Goal: Task Accomplishment & Management: Manage account settings

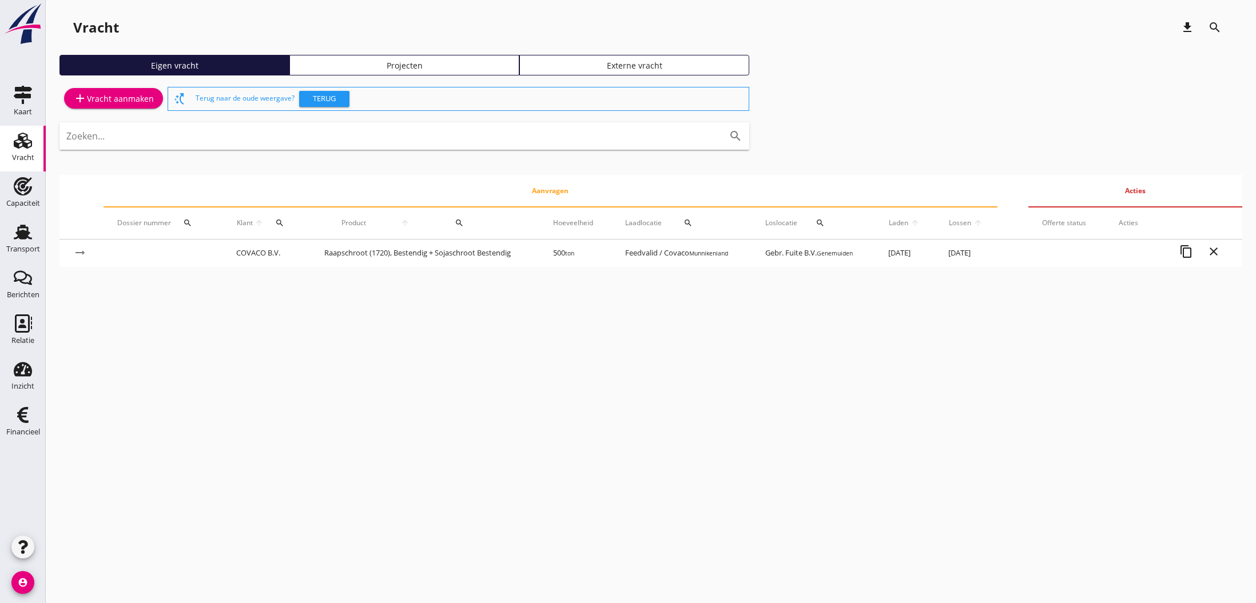
click at [116, 95] on div "add Vracht aanmaken" at bounding box center [113, 99] width 81 height 14
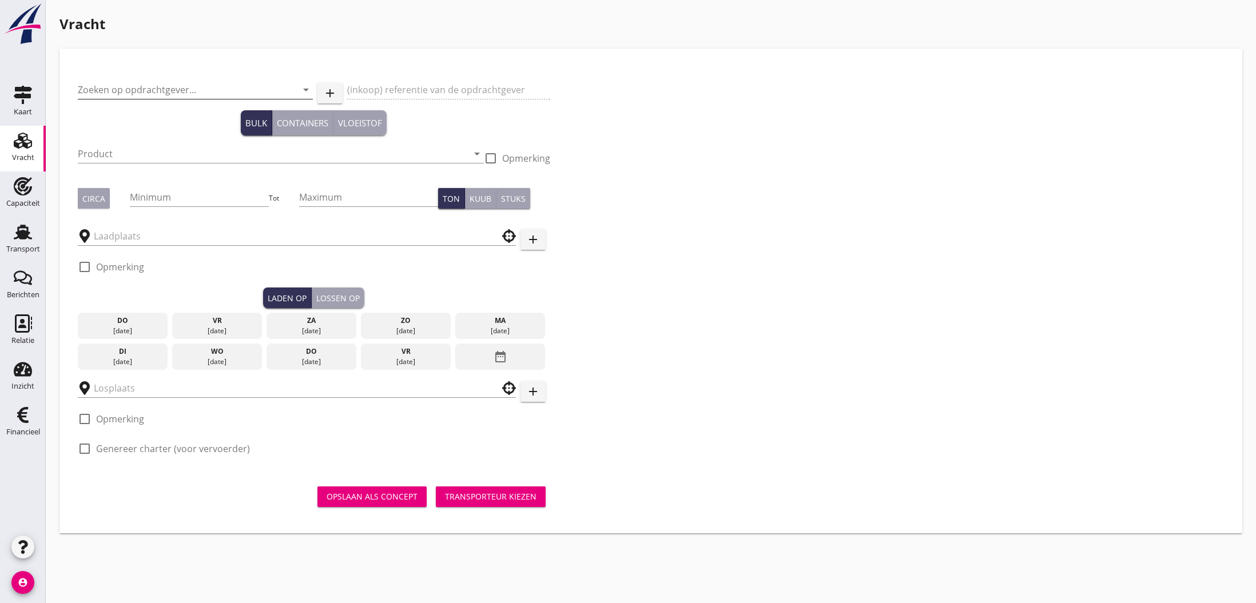
click at [158, 92] on input "Zoeken op opdrachtgever..." at bounding box center [179, 90] width 203 height 18
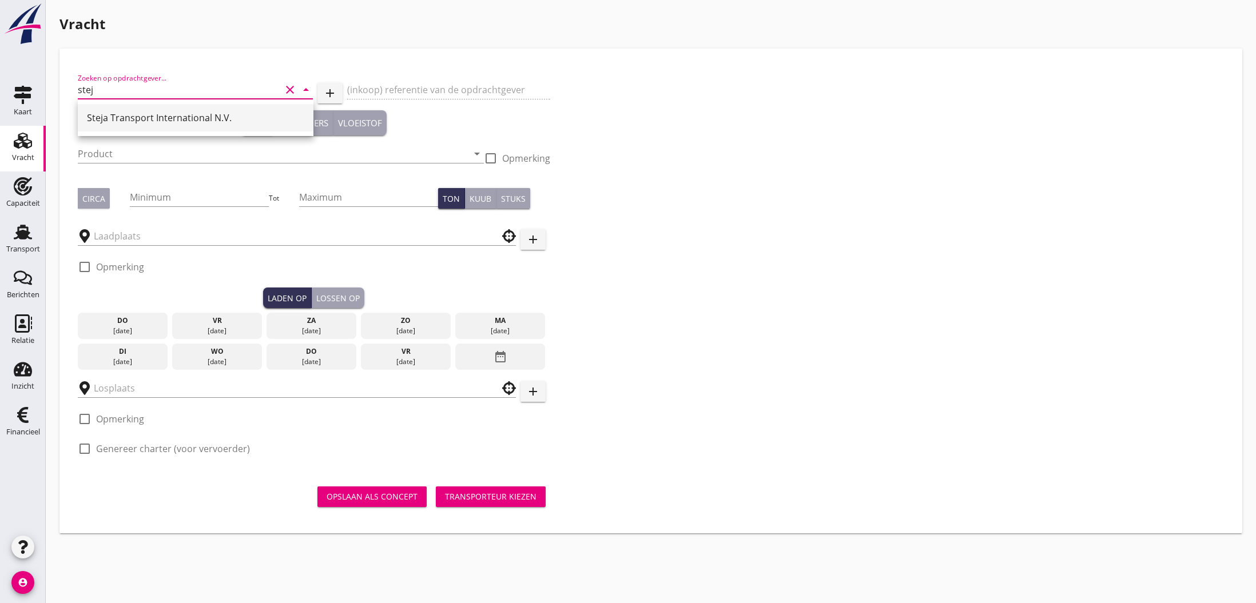
click at [157, 115] on div "Steja Transport International N.V." at bounding box center [195, 118] width 217 height 14
type input "Steja Transport International N.V."
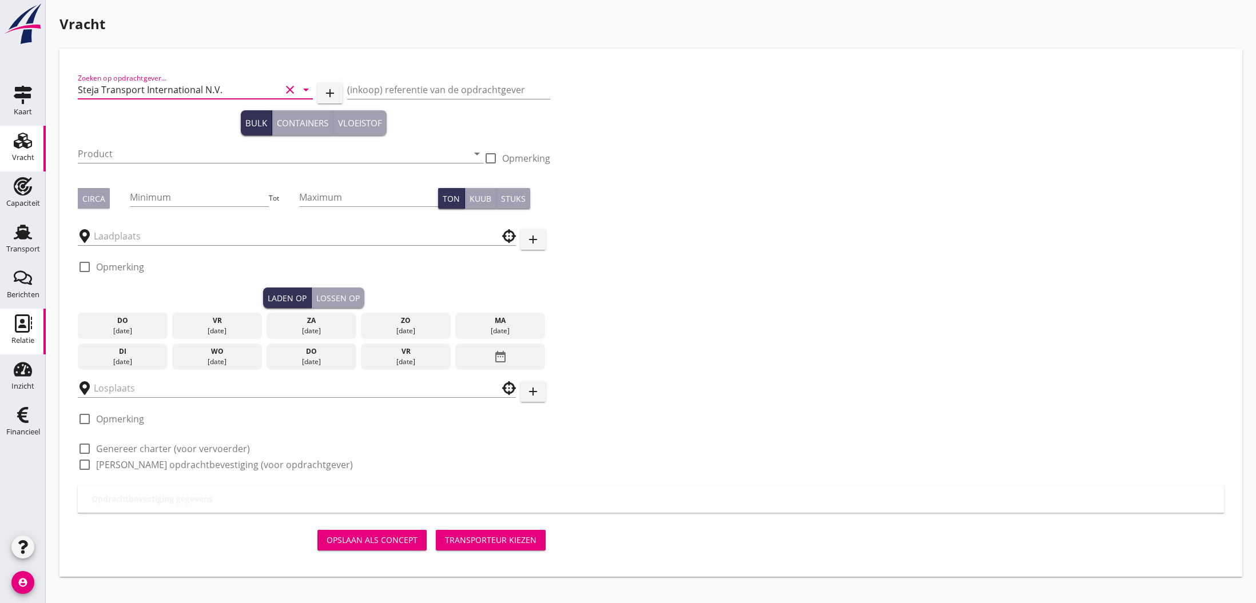
click at [22, 327] on use at bounding box center [23, 324] width 17 height 18
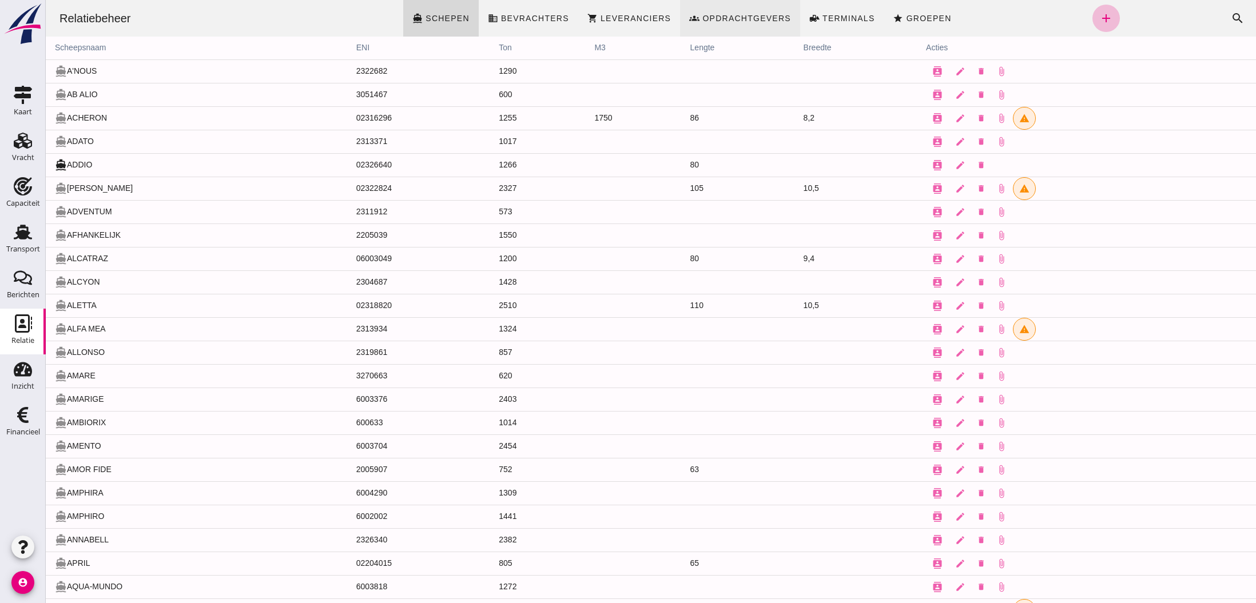
click at [719, 21] on span "Opdrachtgevers" at bounding box center [746, 18] width 89 height 9
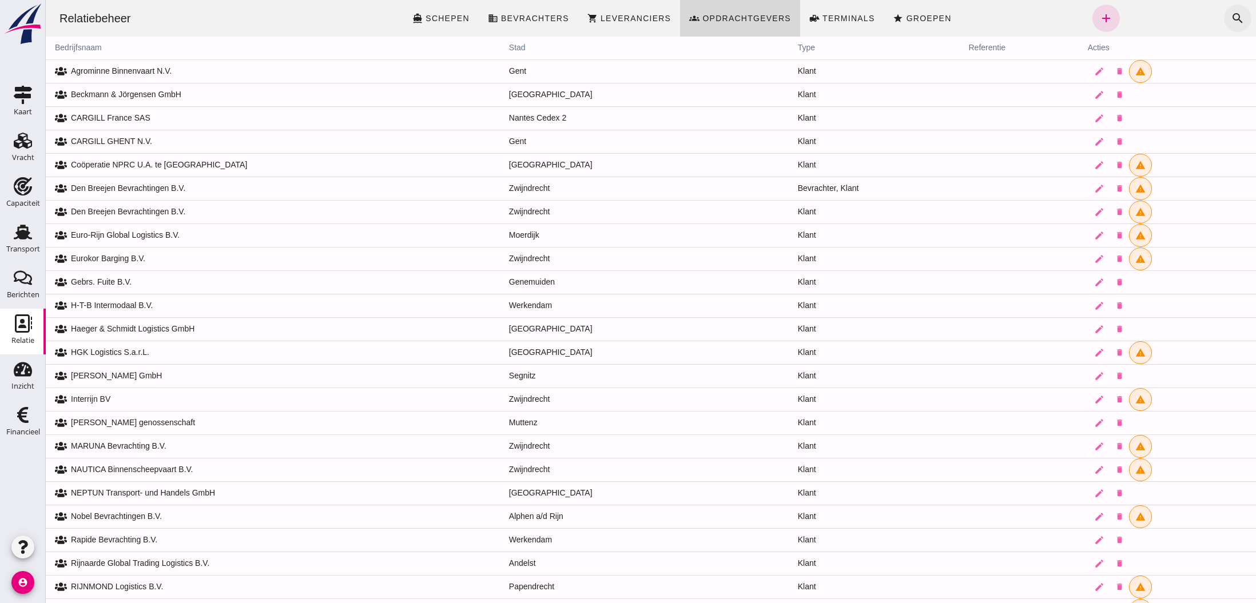
click at [1235, 15] on icon "search" at bounding box center [1238, 18] width 14 height 14
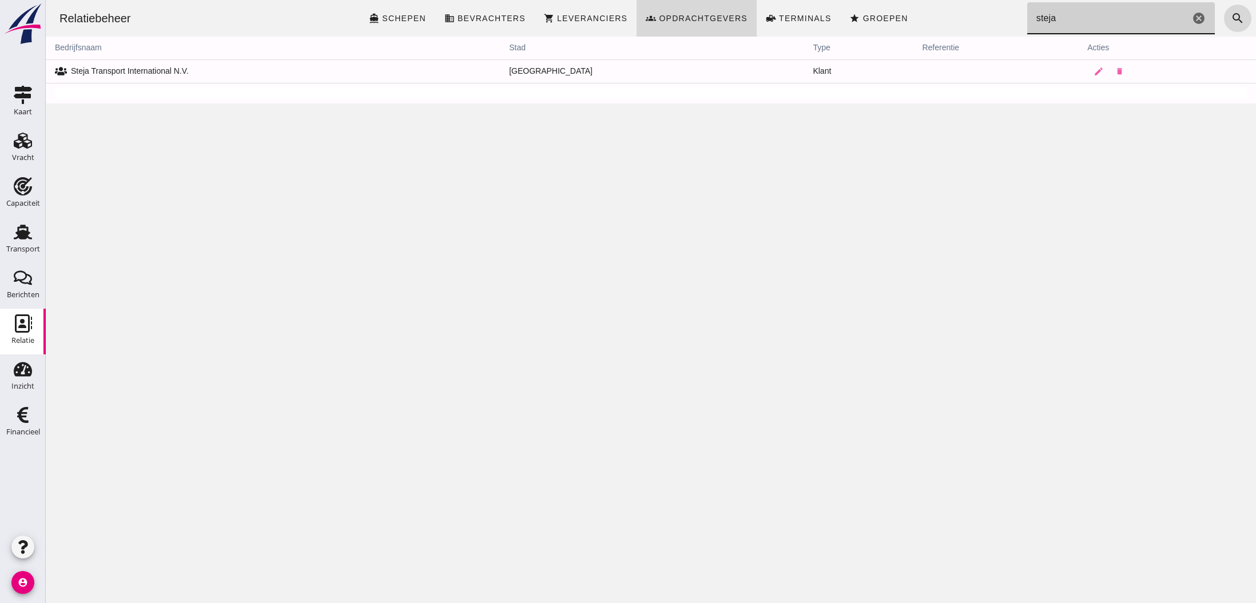
type input "steja"
click at [59, 73] on icon at bounding box center [61, 71] width 12 height 9
click at [1094, 70] on icon "edit" at bounding box center [1099, 71] width 10 height 10
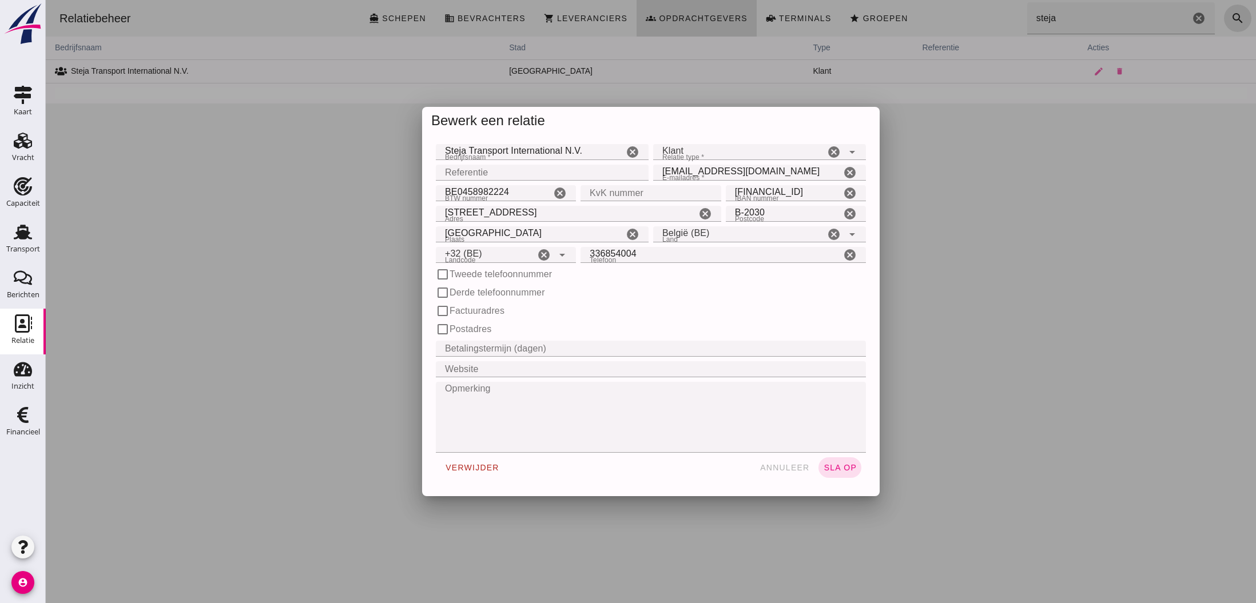
type input "+32 (BE)"
click at [833, 470] on span "sla op" at bounding box center [840, 467] width 34 height 9
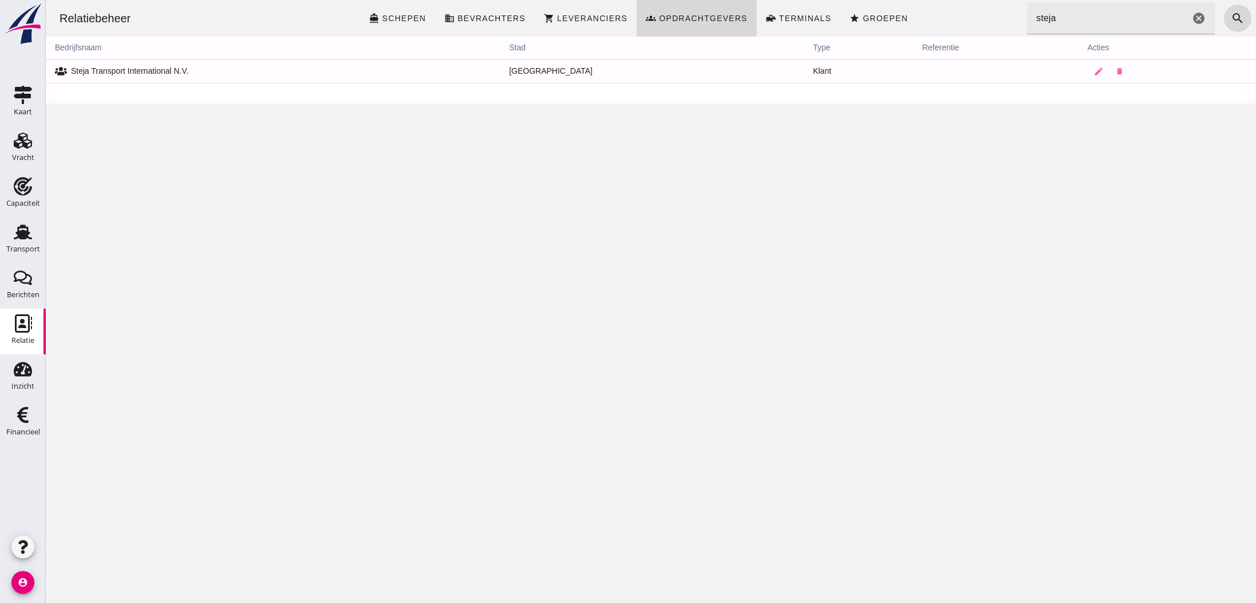
click at [1200, 19] on icon "cancel" at bounding box center [1199, 18] width 14 height 14
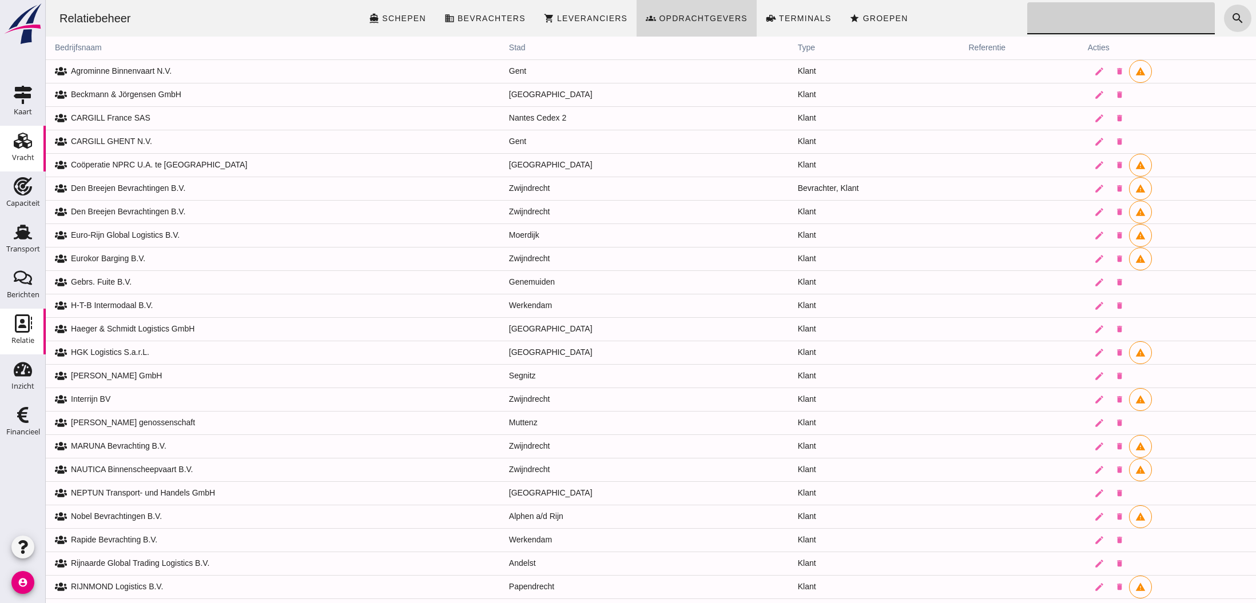
click at [22, 139] on use at bounding box center [23, 141] width 18 height 16
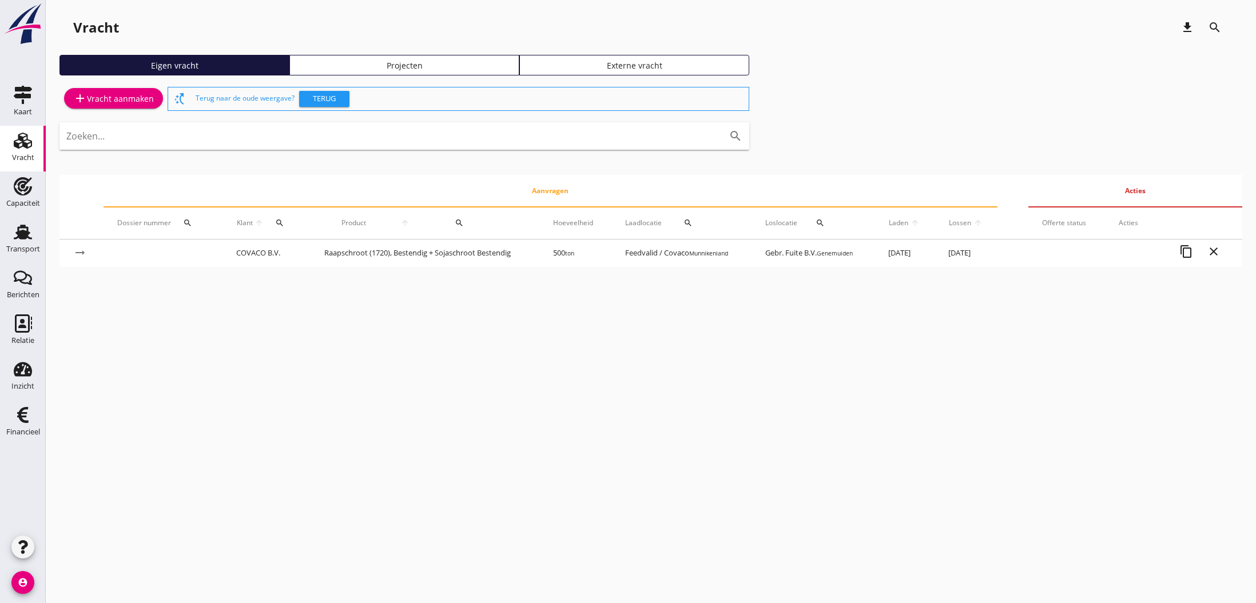
click at [122, 101] on div "add Vracht aanmaken" at bounding box center [113, 99] width 81 height 14
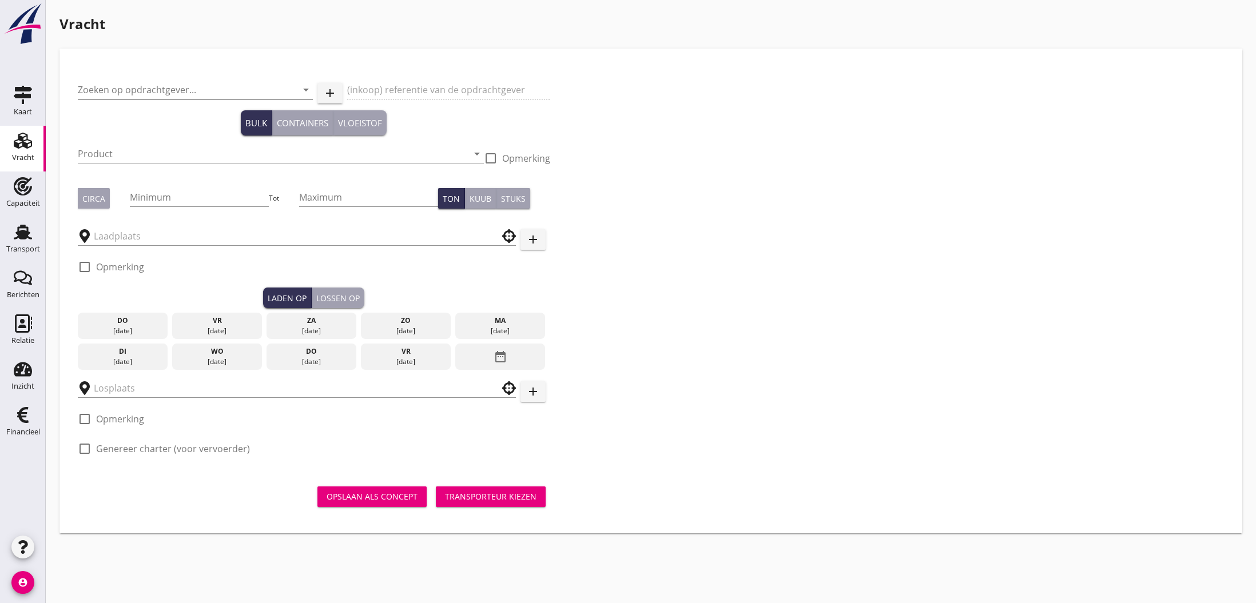
click at [135, 91] on input "Zoeken op opdrachtgever..." at bounding box center [179, 90] width 203 height 18
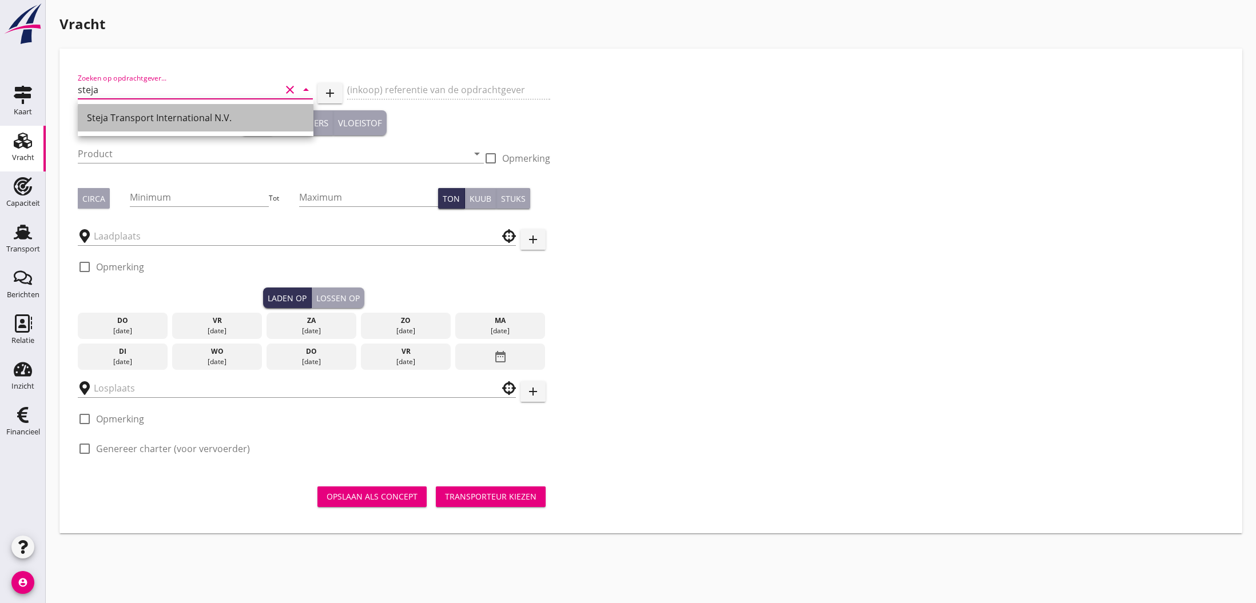
click at [140, 117] on div "Steja Transport International N.V." at bounding box center [195, 118] width 217 height 14
type input "Steja Transport International N.V."
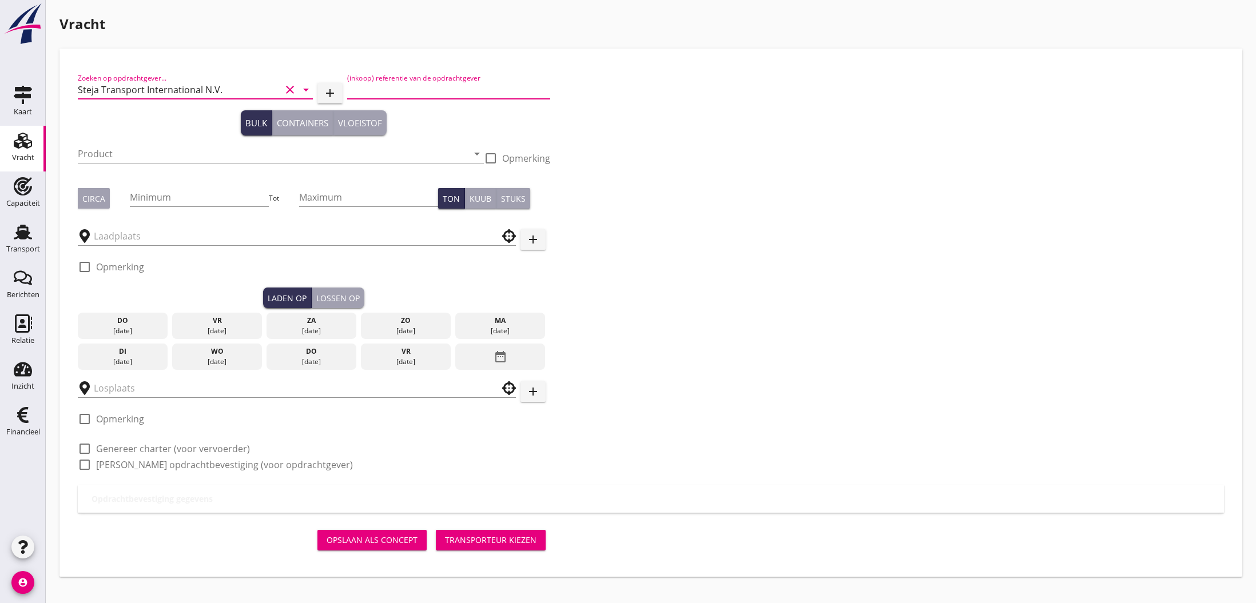
click at [354, 89] on input "(inkoop) referentie van de opdrachtgever" at bounding box center [448, 90] width 203 height 18
paste input "20250235"
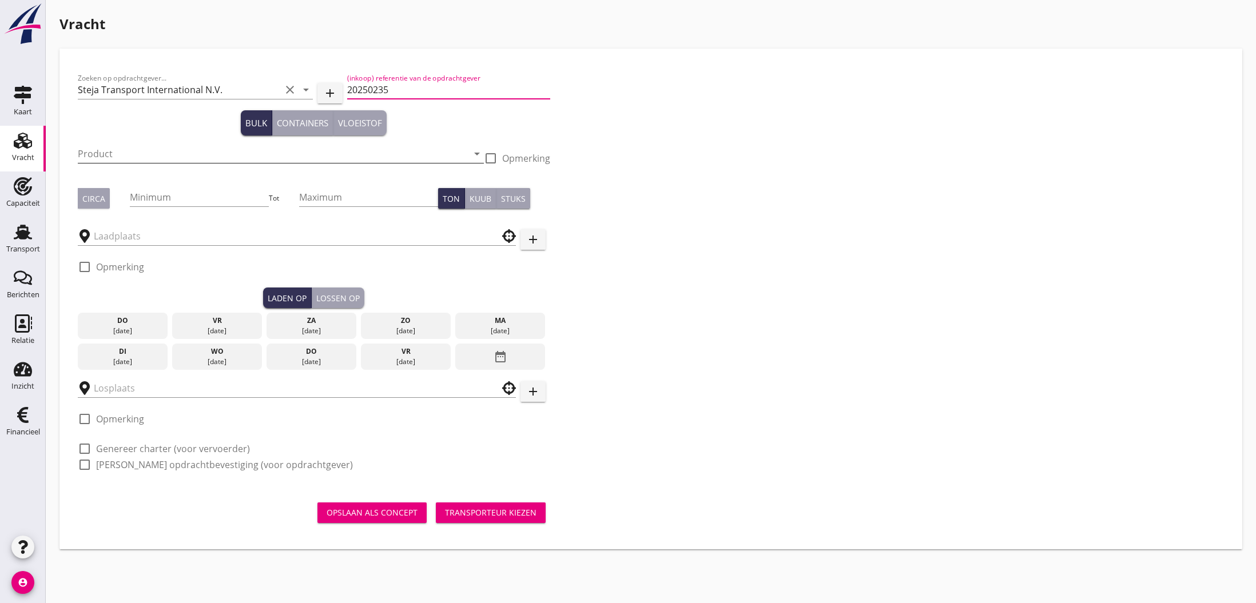
type input "20250235"
click at [188, 156] on input "Product" at bounding box center [273, 154] width 390 height 18
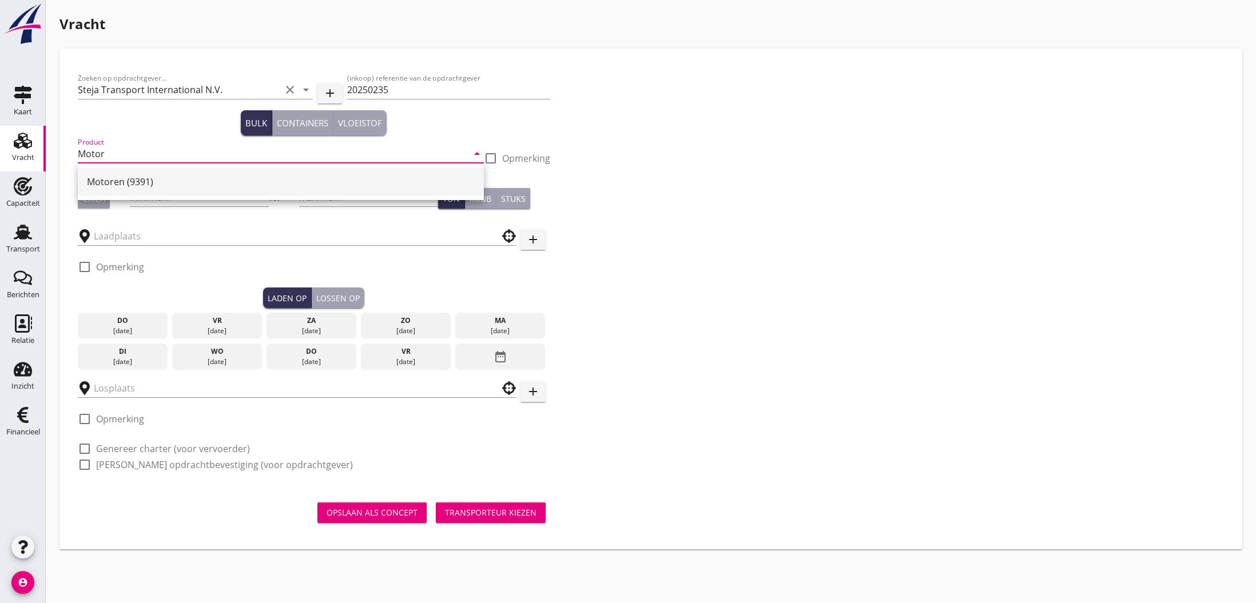
click at [150, 185] on div "Motoren (9391)" at bounding box center [281, 182] width 388 height 14
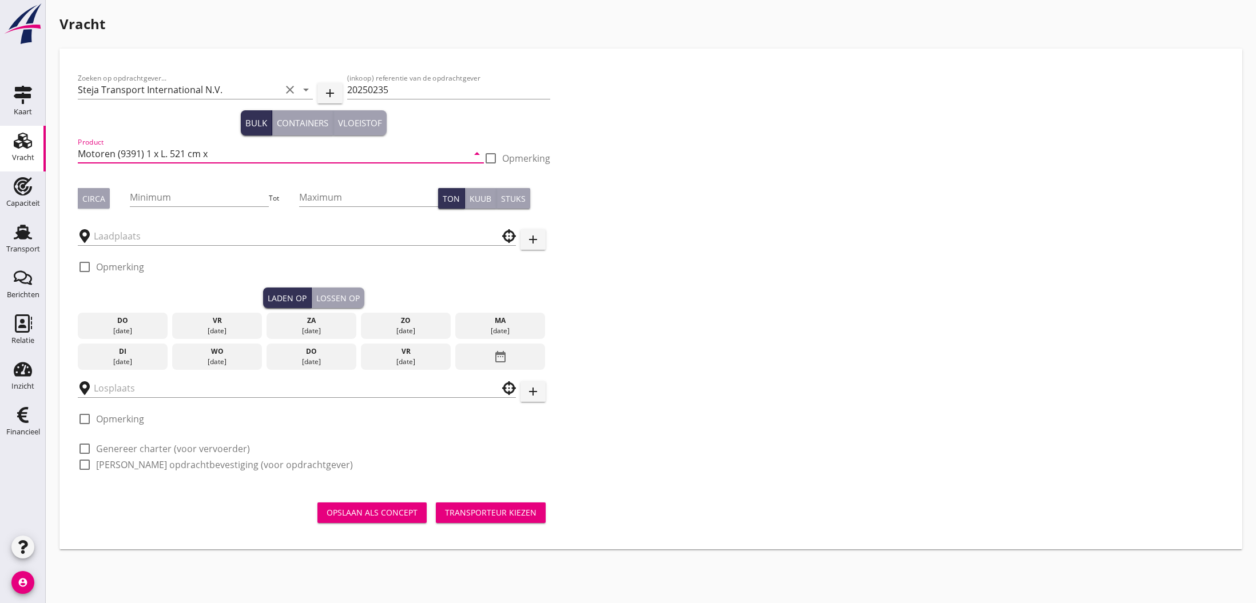
click at [258, 156] on input "Motoren (9391) 1 x L. 521 cm x" at bounding box center [273, 154] width 390 height 18
click at [258, 154] on input "Motoren (9391) 1 x L. 521 cm x B. 341" at bounding box center [273, 154] width 390 height 18
type input "Motoren (9391) 1 x L. 521 cm x B. 341 cm x H. 477"
click at [166, 200] on input "Minimum" at bounding box center [199, 197] width 139 height 18
type input "52"
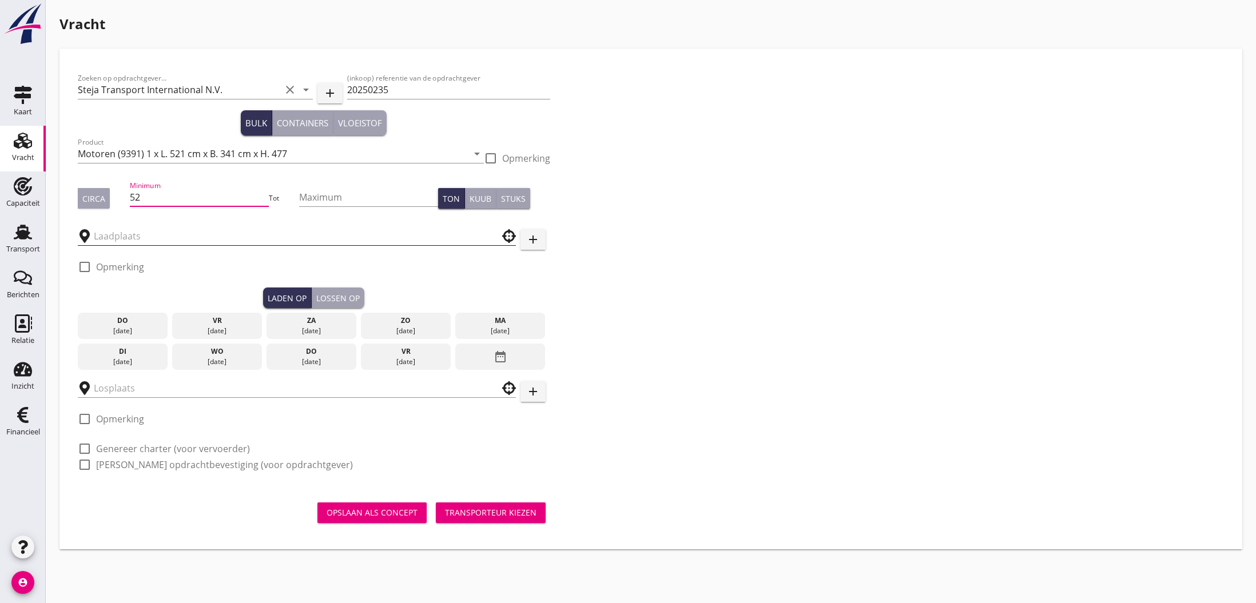
click at [128, 236] on input "text" at bounding box center [289, 236] width 390 height 18
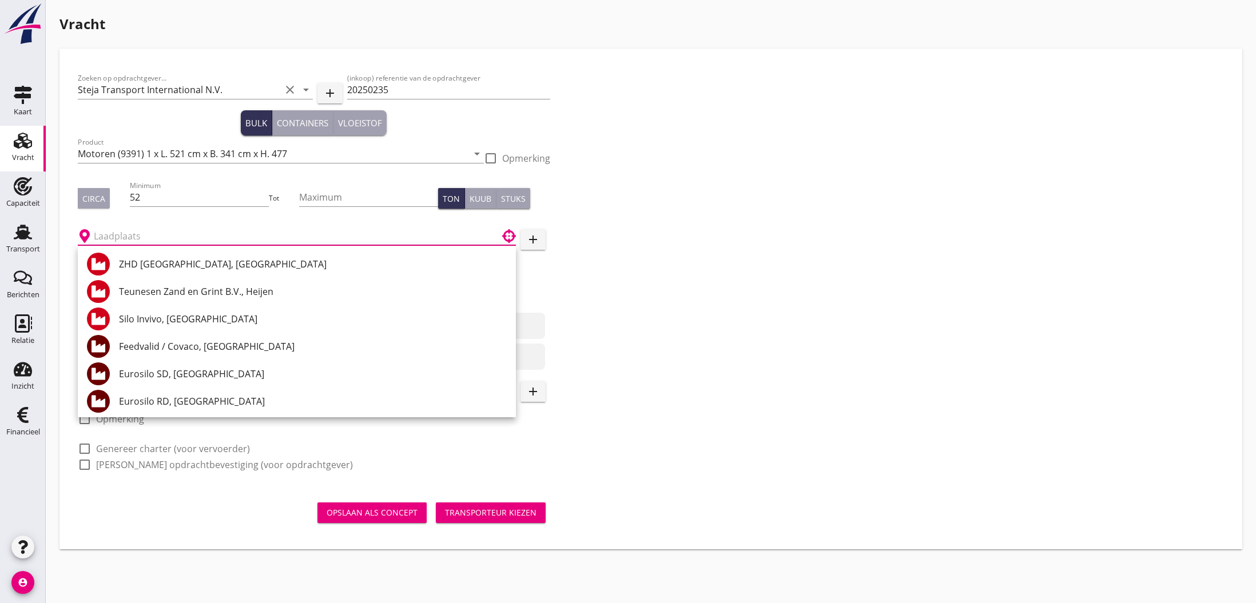
type input "m"
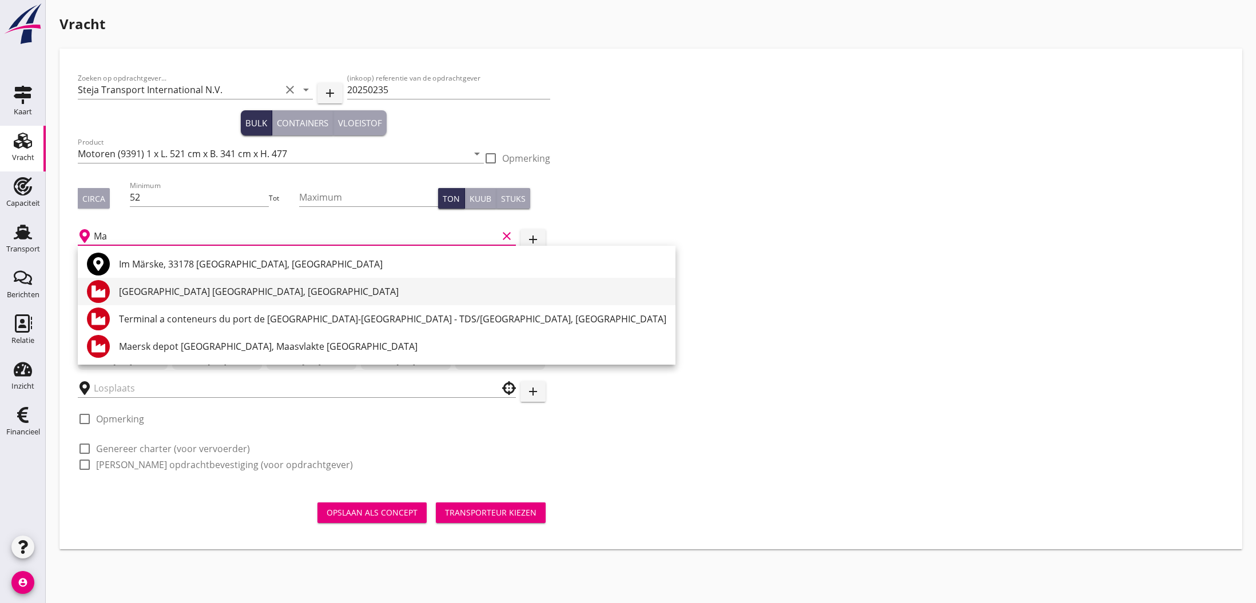
type input "M"
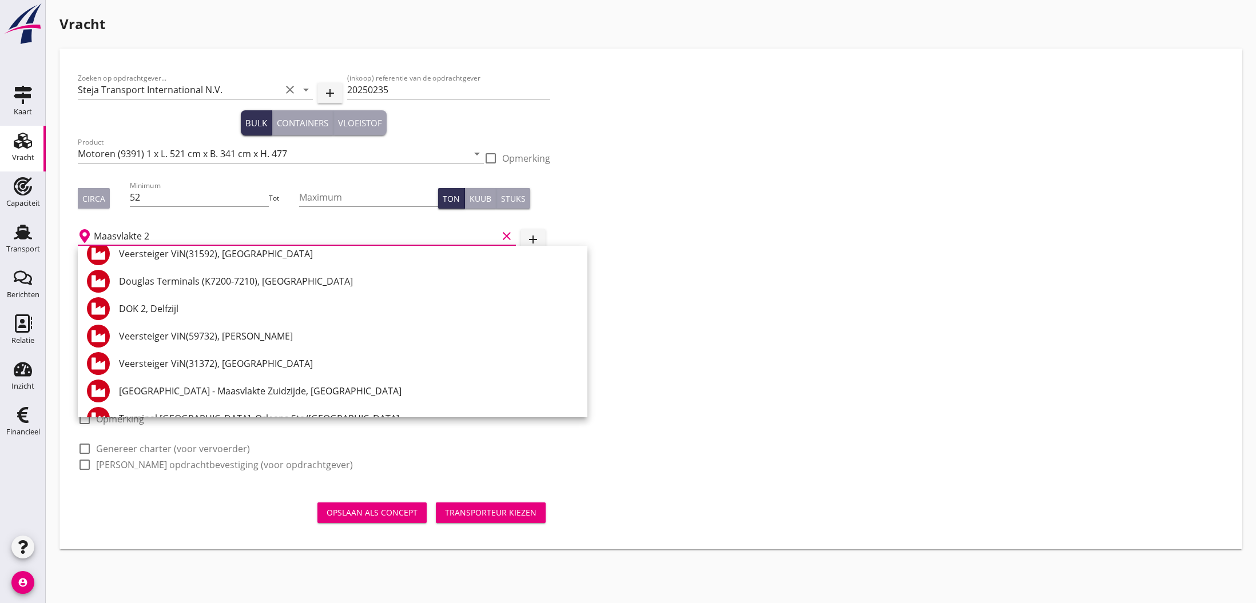
scroll to position [1851, 0]
type input "M"
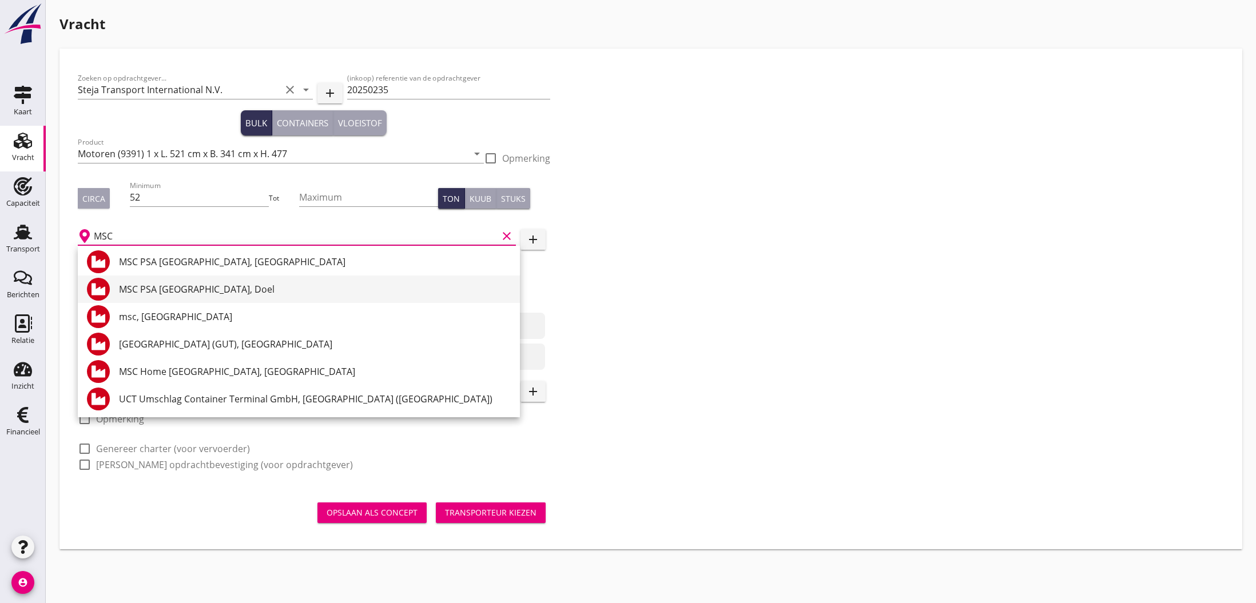
scroll to position [0, 0]
type input "M"
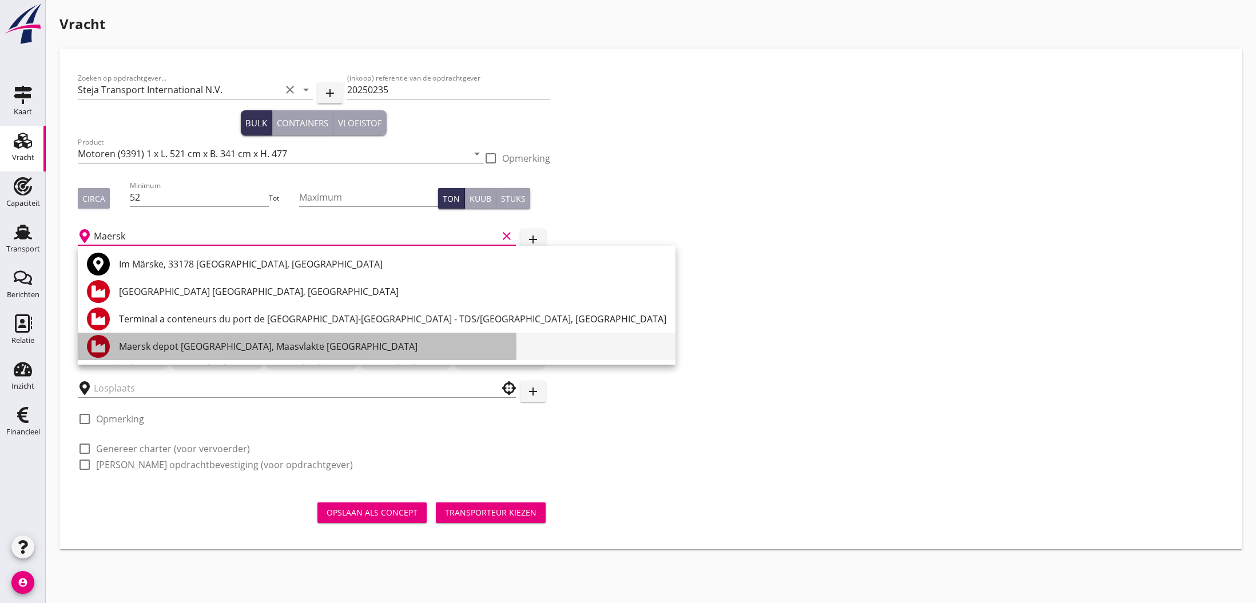
click at [289, 347] on div "Maersk depot [GEOGRAPHIC_DATA], Maasvlakte [GEOGRAPHIC_DATA]" at bounding box center [392, 347] width 547 height 14
type input "Maersk depot [GEOGRAPHIC_DATA], Maasvlakte [GEOGRAPHIC_DATA]"
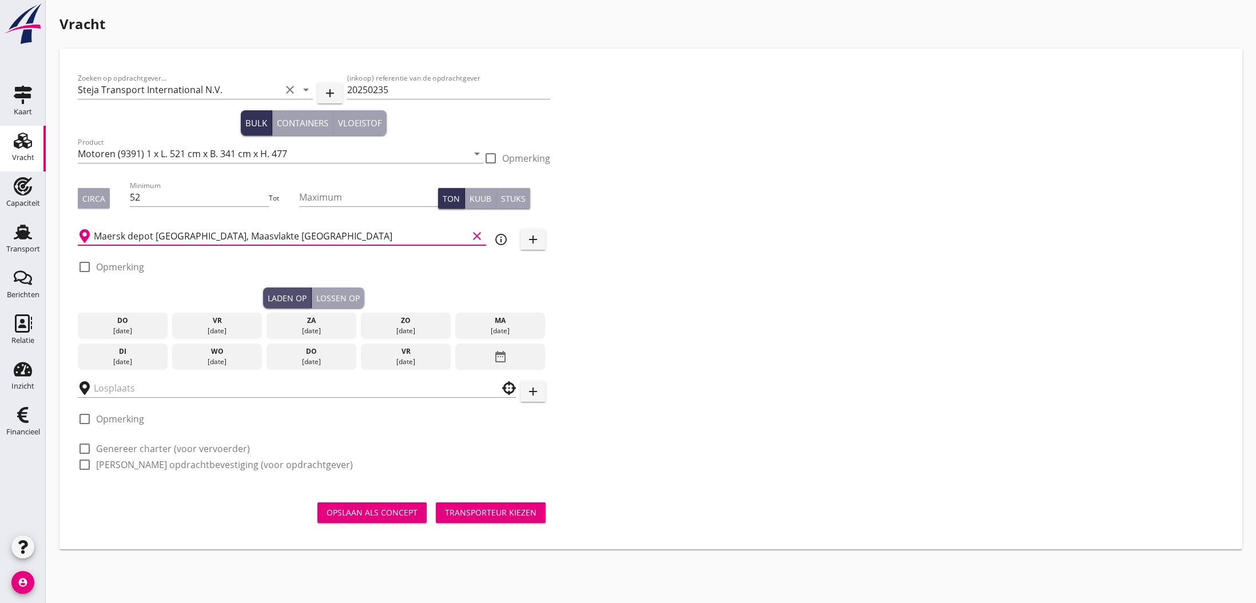
click at [283, 301] on div "Laden op" at bounding box center [287, 298] width 39 height 12
click at [112, 357] on div "[DATE]" at bounding box center [123, 362] width 84 height 10
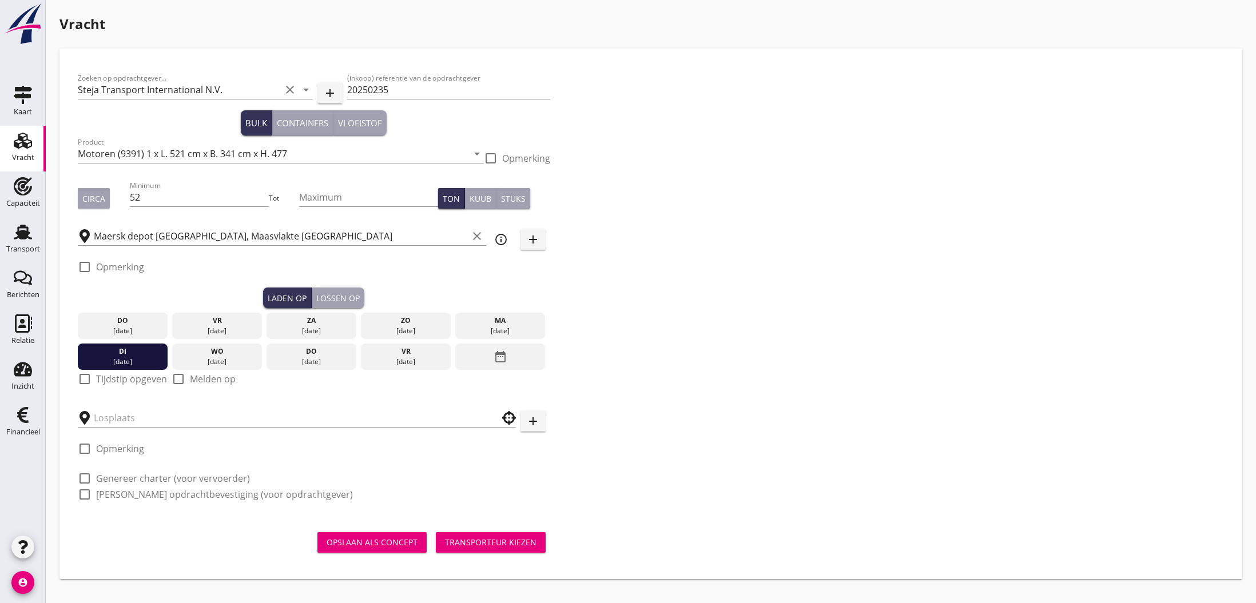
click at [115, 379] on label "Tijdstip opgeven" at bounding box center [131, 378] width 71 height 11
checkbox input "true"
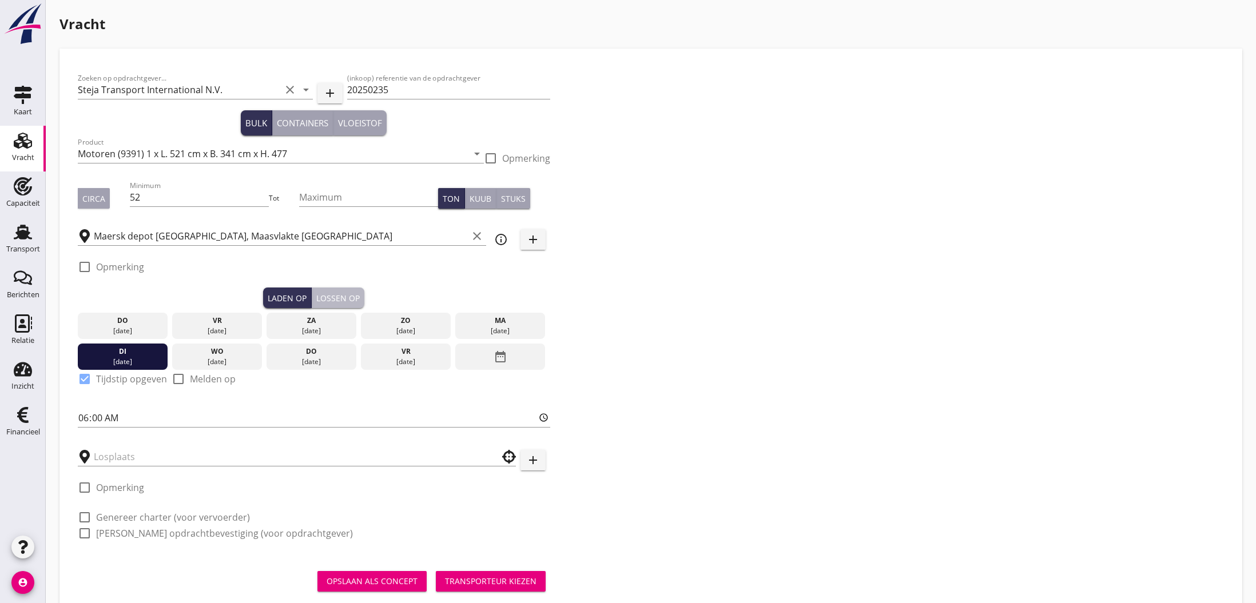
click at [340, 301] on div "Lossen op" at bounding box center [337, 298] width 43 height 12
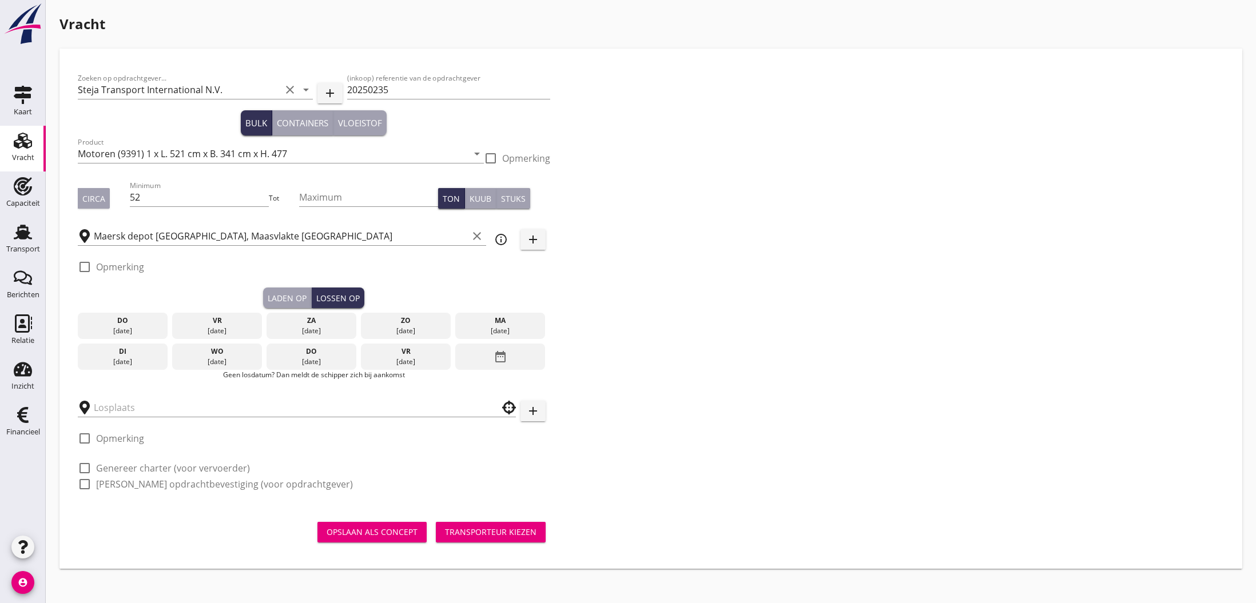
click at [221, 355] on div "wo" at bounding box center [217, 352] width 84 height 10
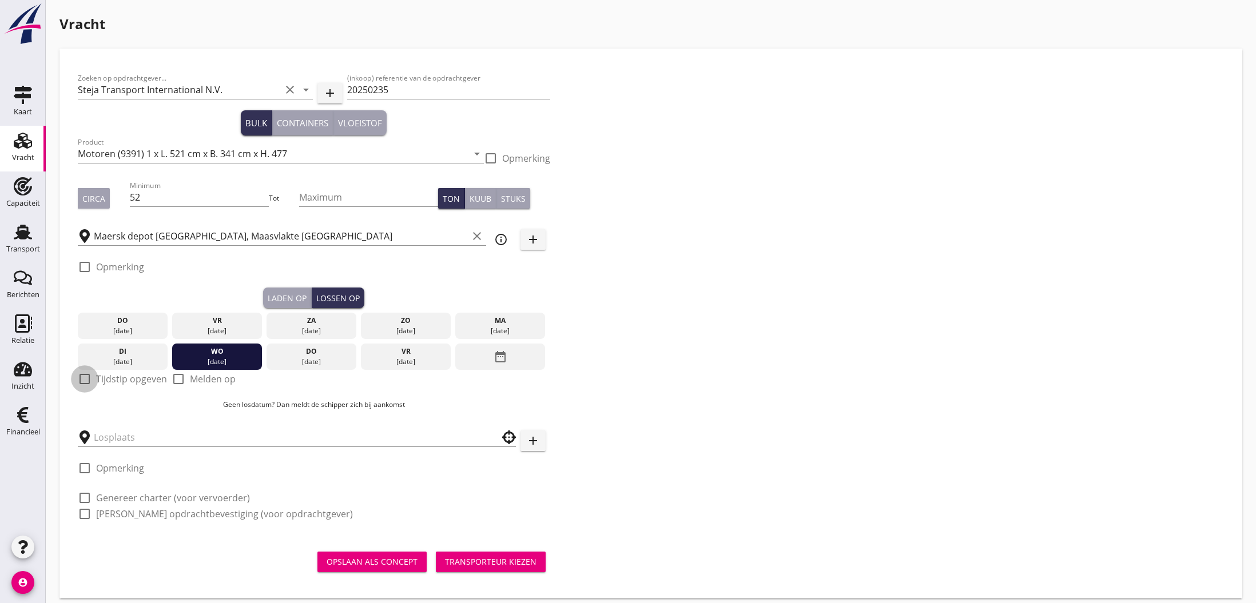
click at [85, 380] on div at bounding box center [84, 378] width 19 height 19
checkbox input "true"
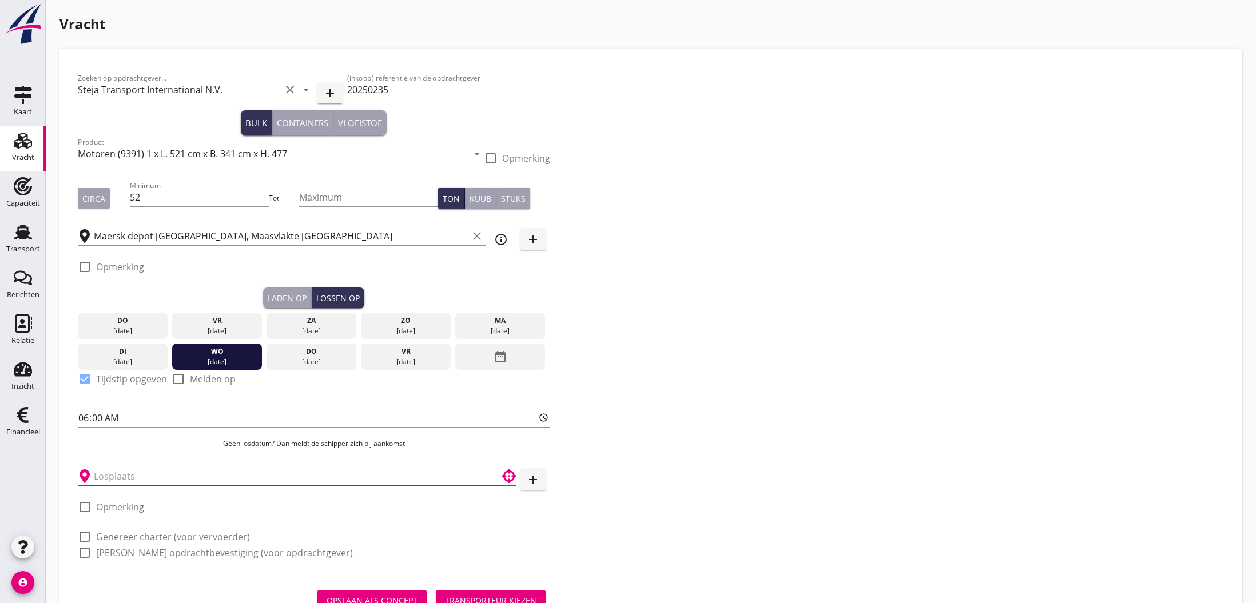
click at [98, 479] on input "text" at bounding box center [289, 476] width 390 height 18
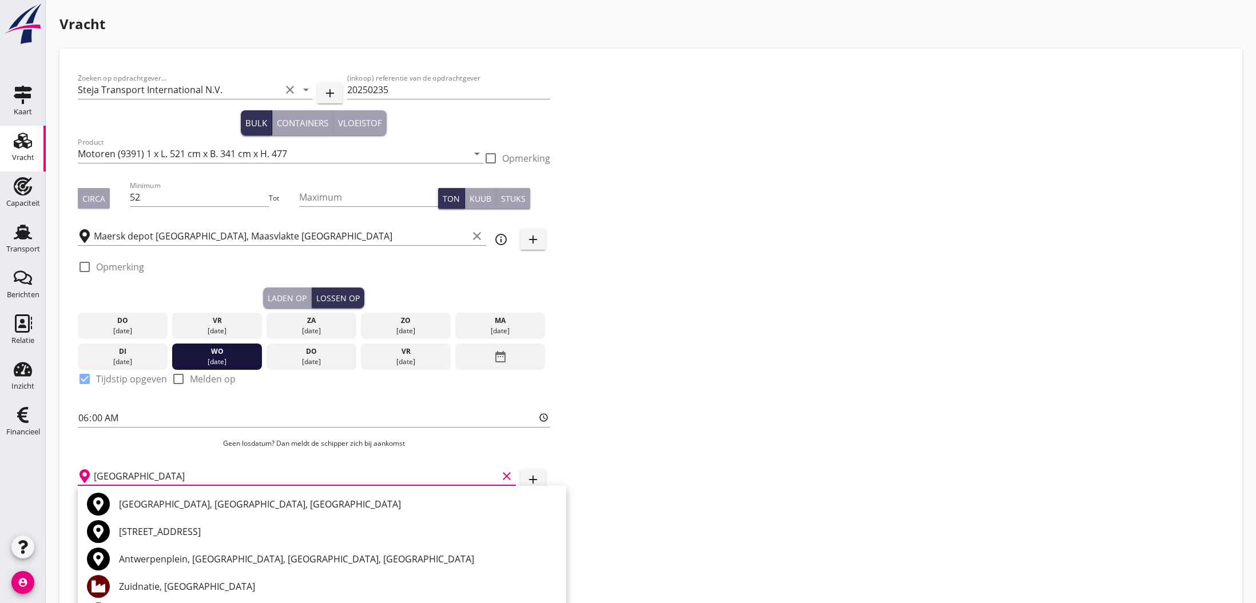
click at [172, 506] on div "[GEOGRAPHIC_DATA], [GEOGRAPHIC_DATA], [GEOGRAPHIC_DATA]" at bounding box center [338, 505] width 438 height 14
type input "[GEOGRAPHIC_DATA], [GEOGRAPHIC_DATA], [GEOGRAPHIC_DATA]"
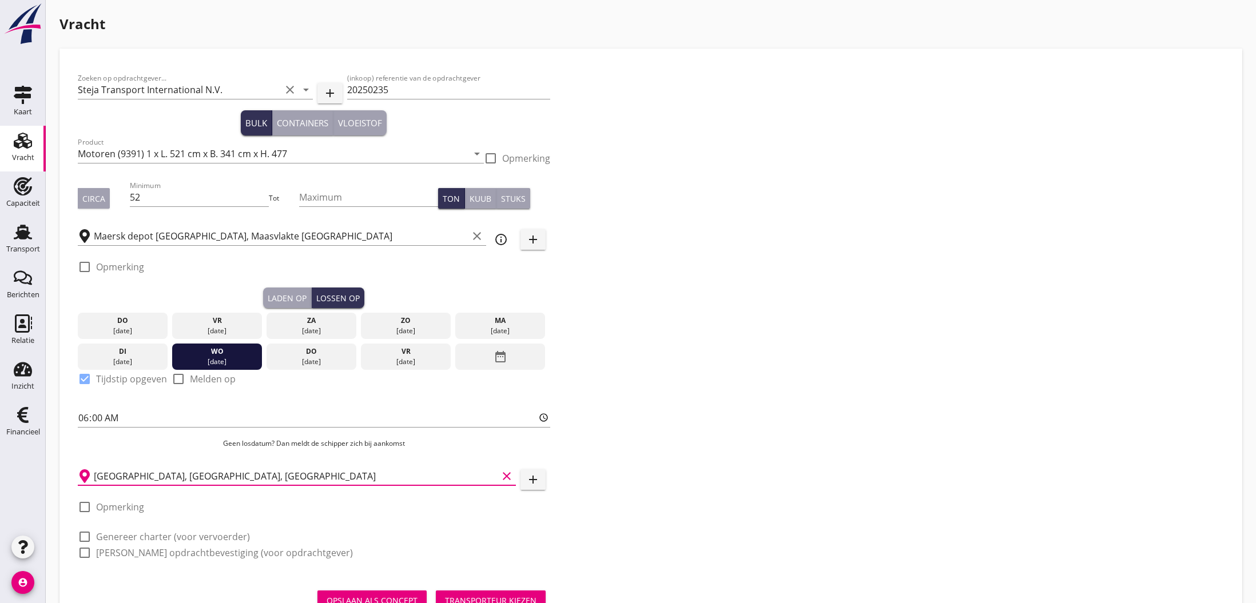
click at [119, 511] on label "Opmerking" at bounding box center [120, 507] width 48 height 11
checkbox input "true"
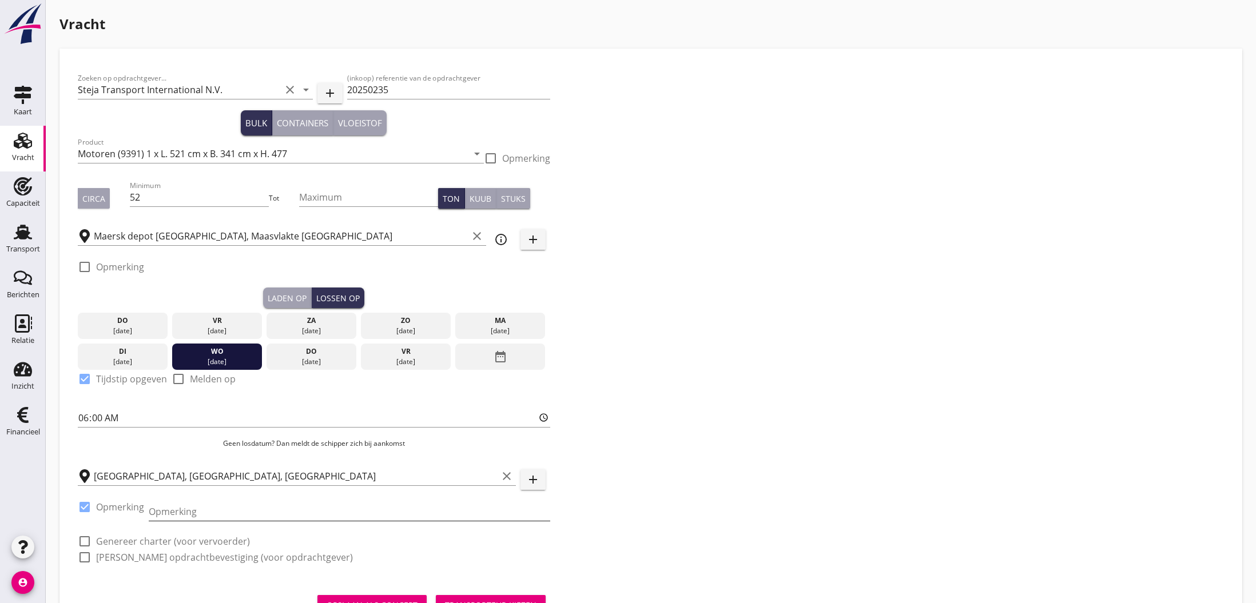
click at [178, 514] on input "Opmerking" at bounding box center [349, 512] width 401 height 18
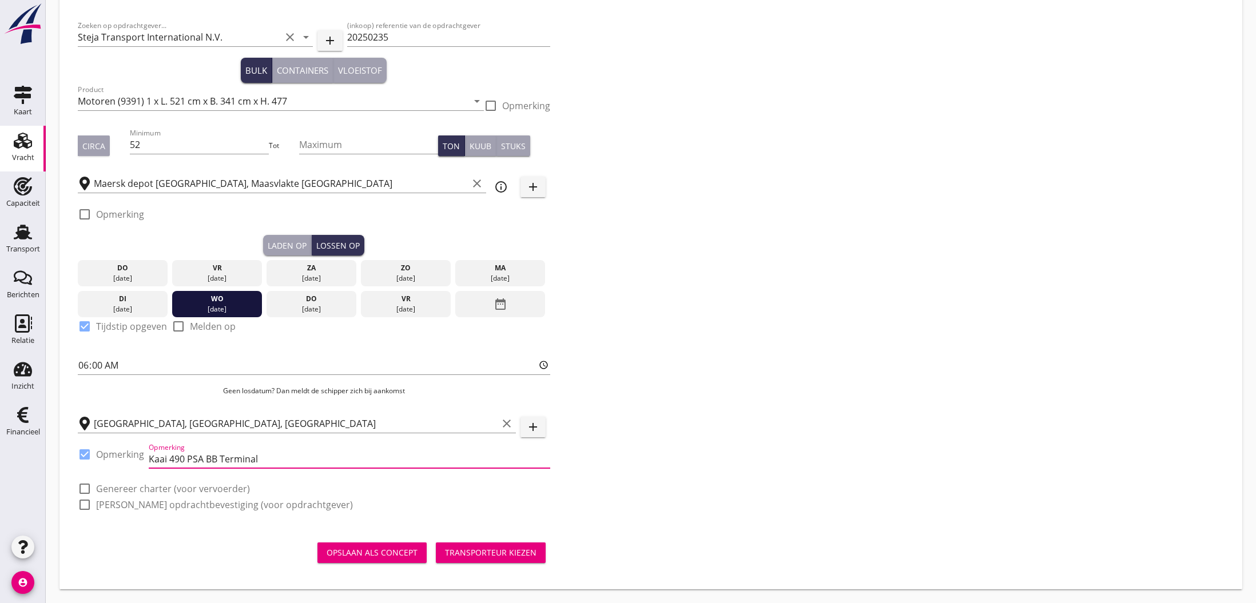
scroll to position [53, 0]
type input "Kaai 490 PSA BB Terminal"
click at [99, 215] on label "Opmerking" at bounding box center [120, 214] width 48 height 11
checkbox input "true"
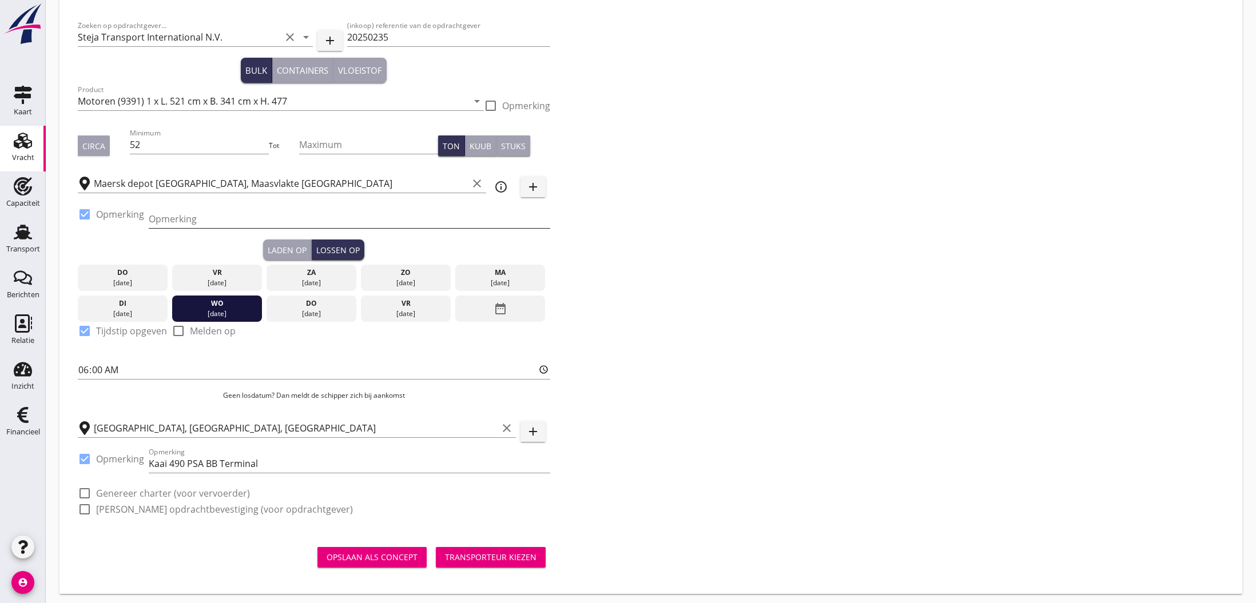
click at [160, 217] on input "Opmerking" at bounding box center [349, 219] width 401 height 18
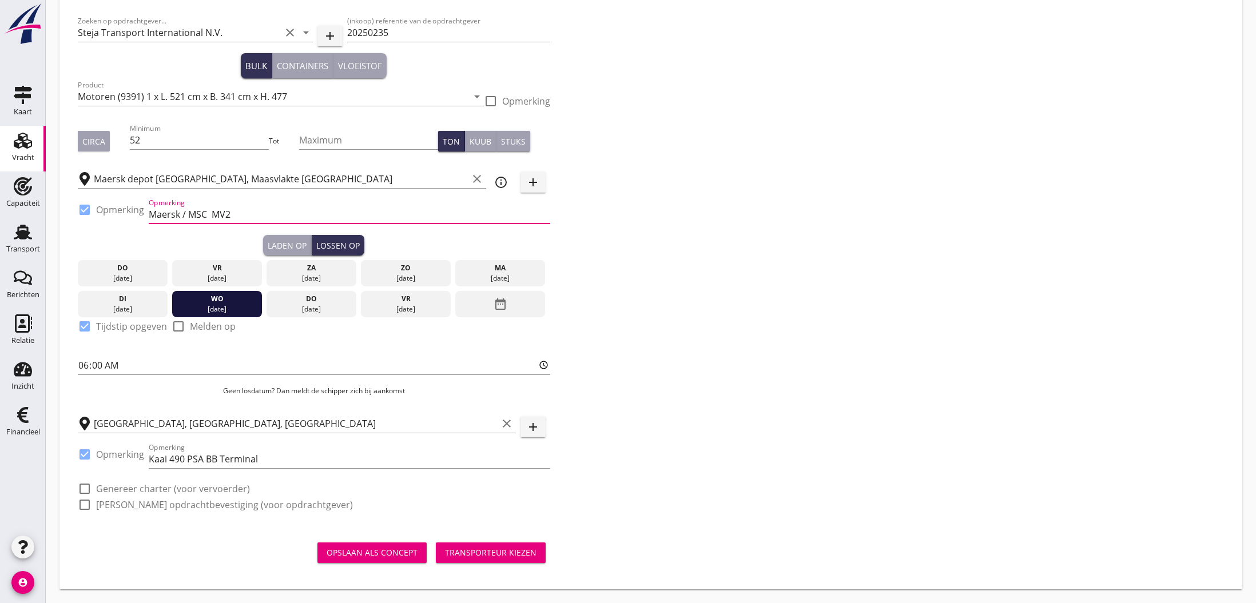
type input "Maersk / MSC MV2"
click at [476, 554] on div "Transporteur kiezen" at bounding box center [491, 553] width 92 height 12
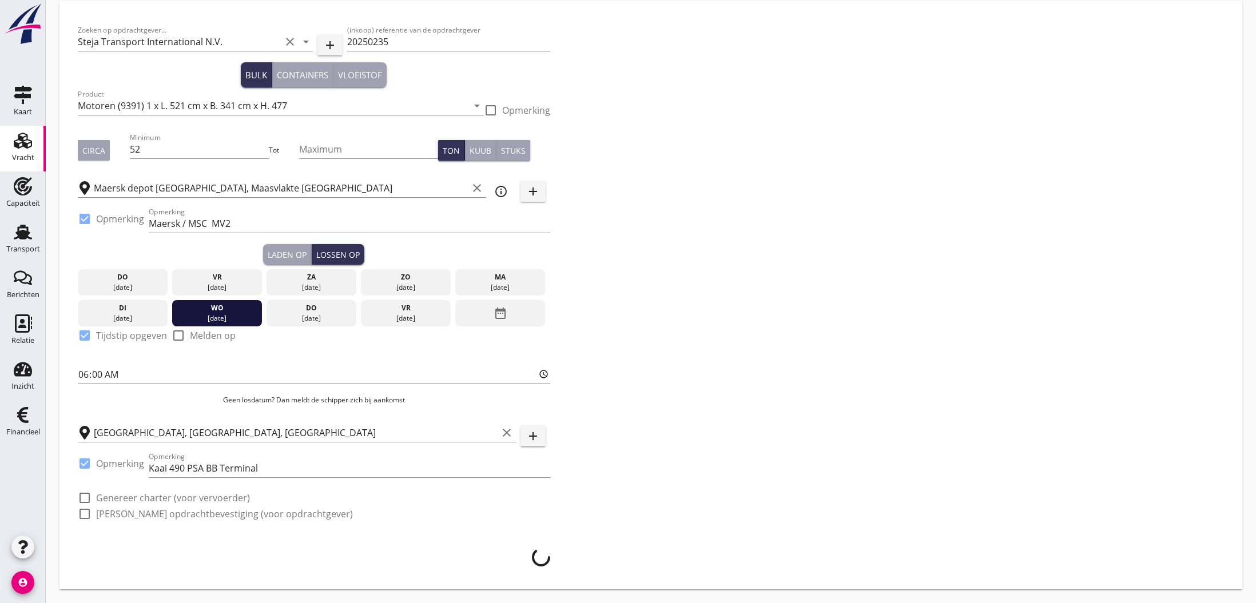
scroll to position [48, 0]
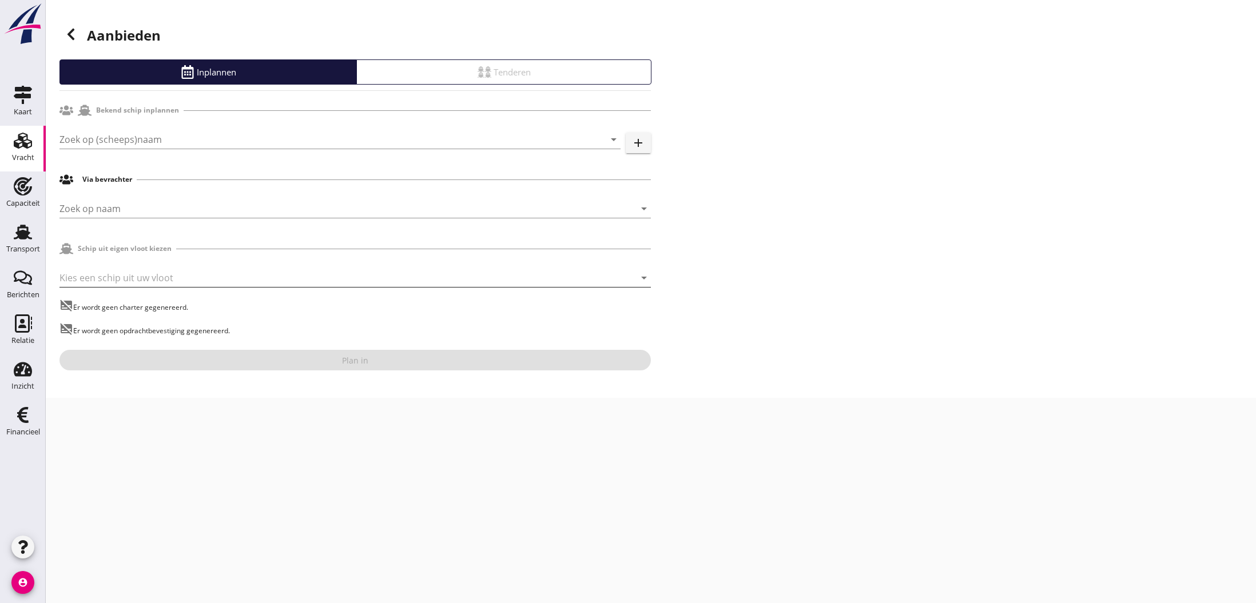
click at [132, 280] on div at bounding box center [338, 278] width 559 height 18
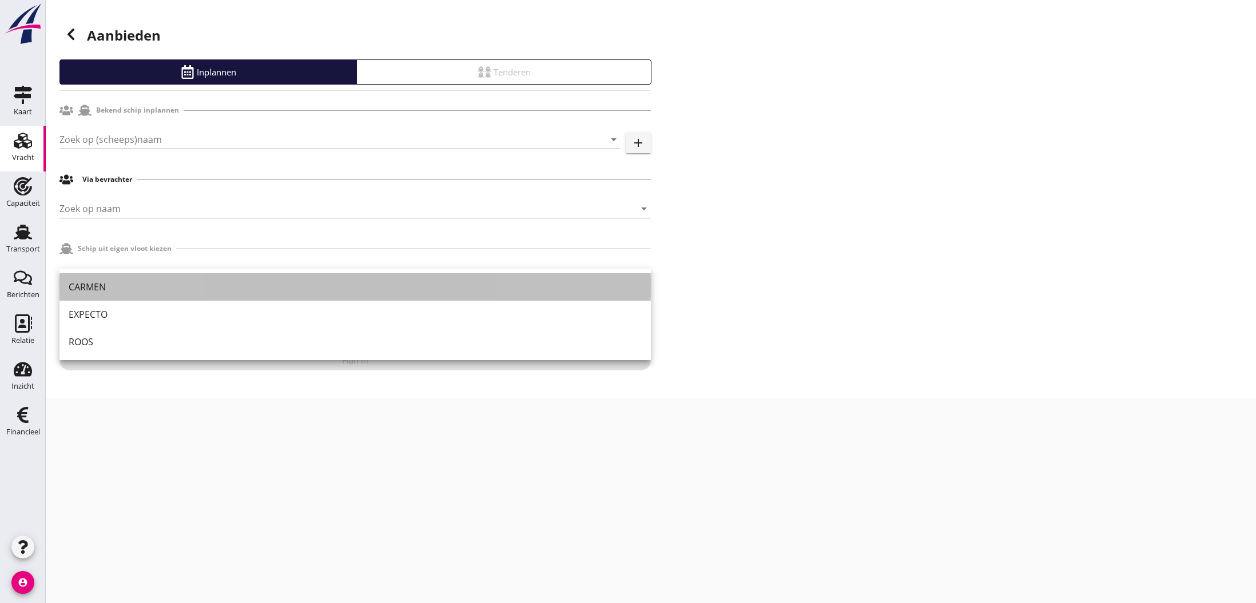
click at [102, 288] on div "CARMEN" at bounding box center [355, 287] width 573 height 14
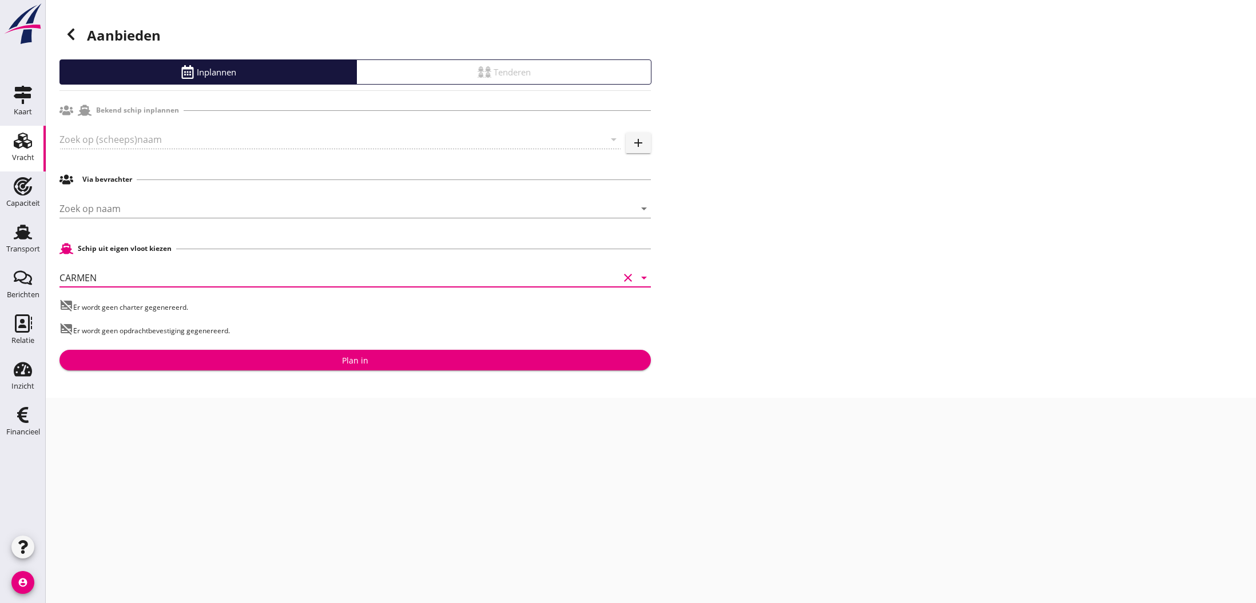
click at [361, 364] on div "Plan in" at bounding box center [355, 361] width 26 height 12
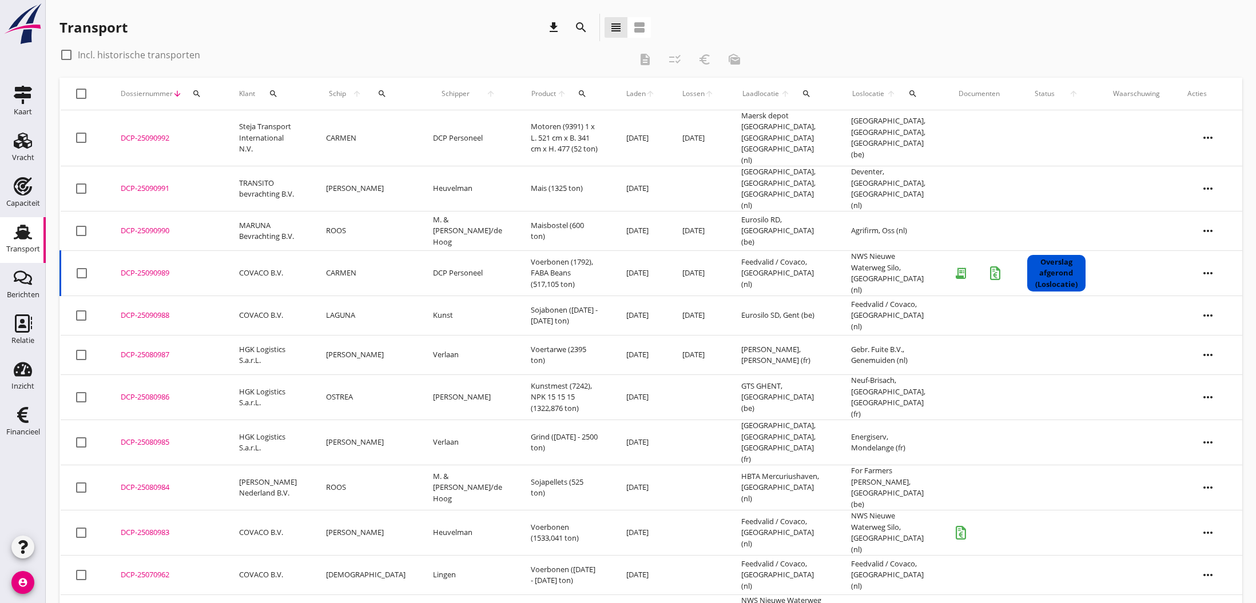
click at [140, 133] on div "DCP-25090992" at bounding box center [166, 138] width 91 height 11
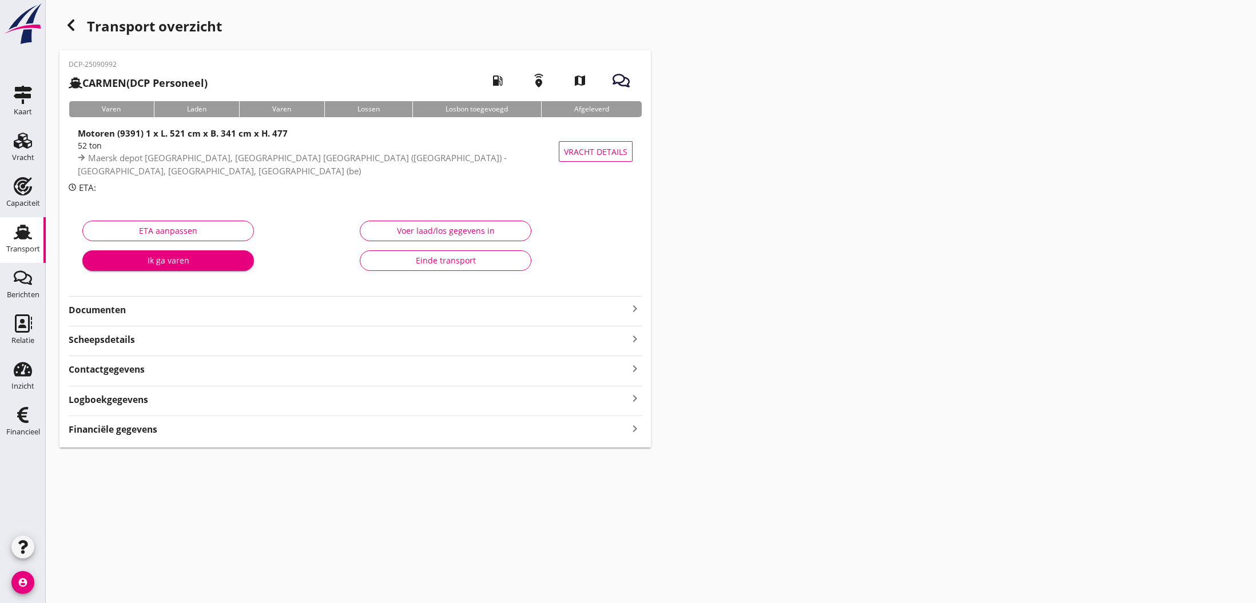
click at [635, 308] on icon "keyboard_arrow_right" at bounding box center [635, 309] width 14 height 14
click at [341, 343] on div "Voeg bestand toe" at bounding box center [355, 341] width 60 height 11
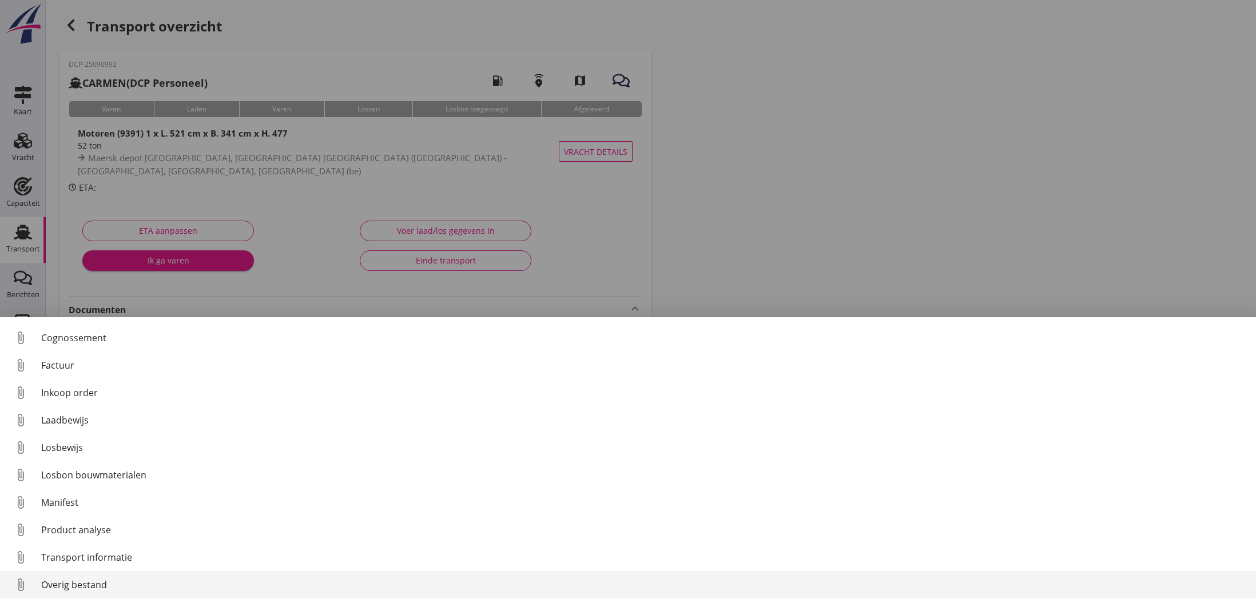
click at [95, 581] on div "Overig bestand" at bounding box center [644, 585] width 1206 height 14
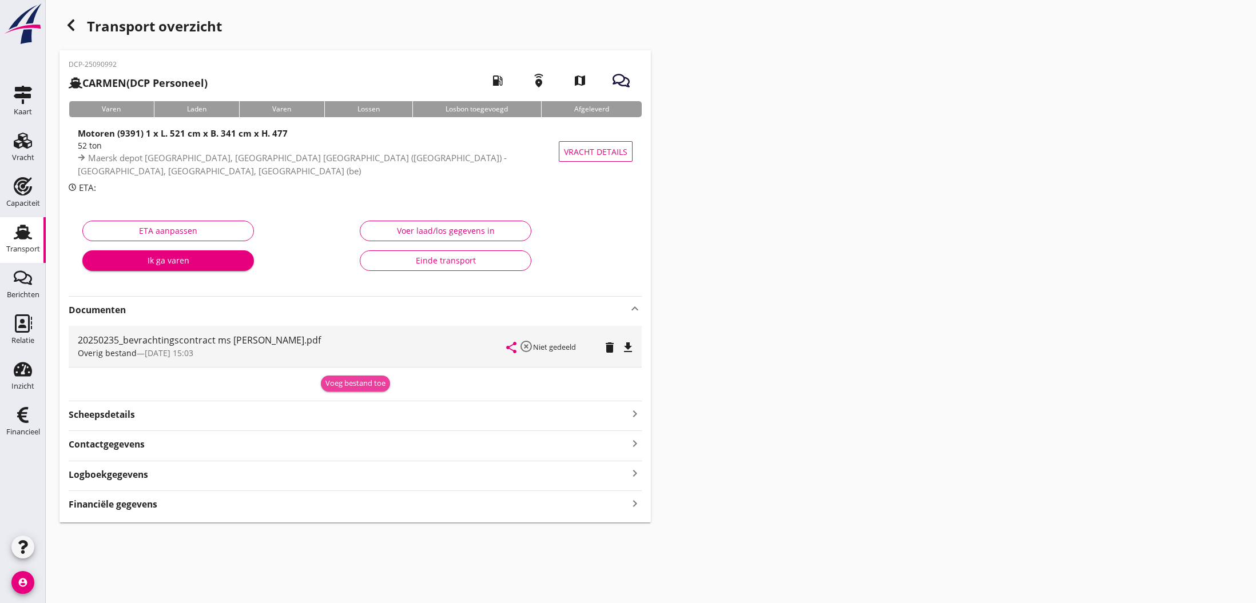
click at [373, 384] on div "Voeg bestand toe" at bounding box center [355, 383] width 60 height 11
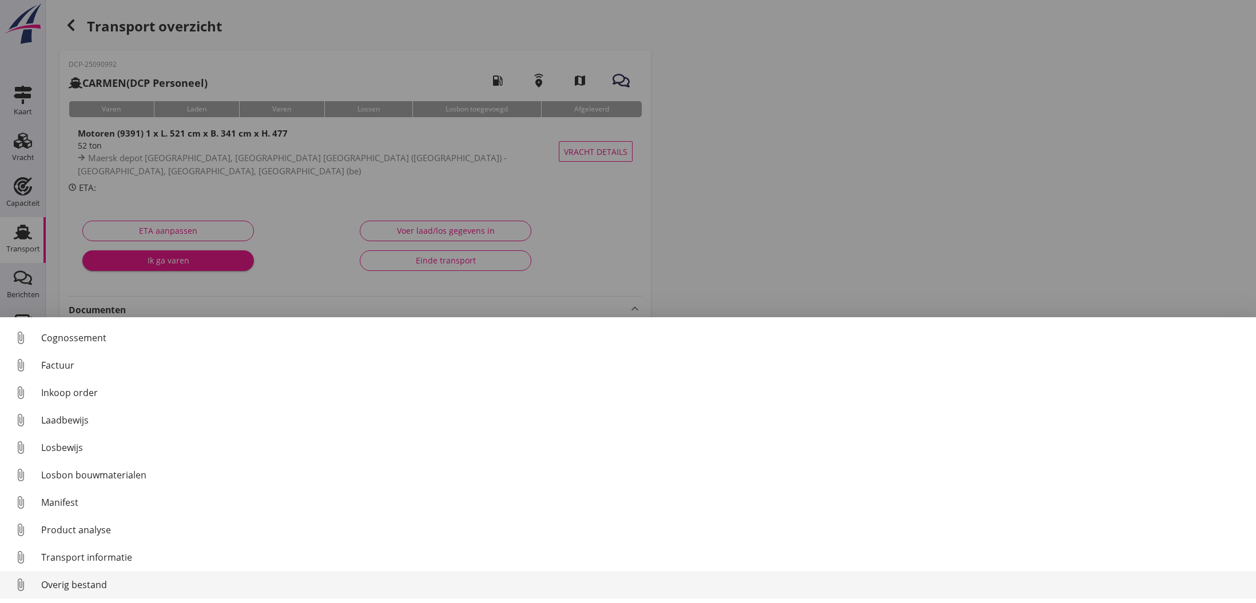
click at [109, 588] on div "Overig bestand" at bounding box center [644, 585] width 1206 height 14
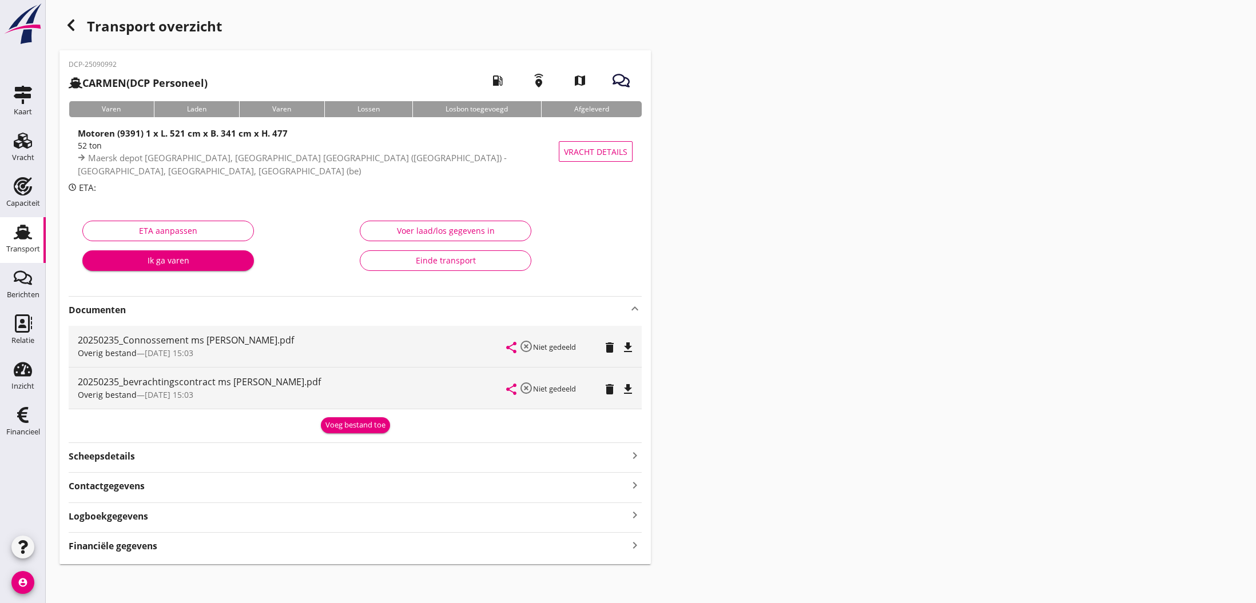
click at [512, 347] on icon "share" at bounding box center [511, 348] width 14 height 14
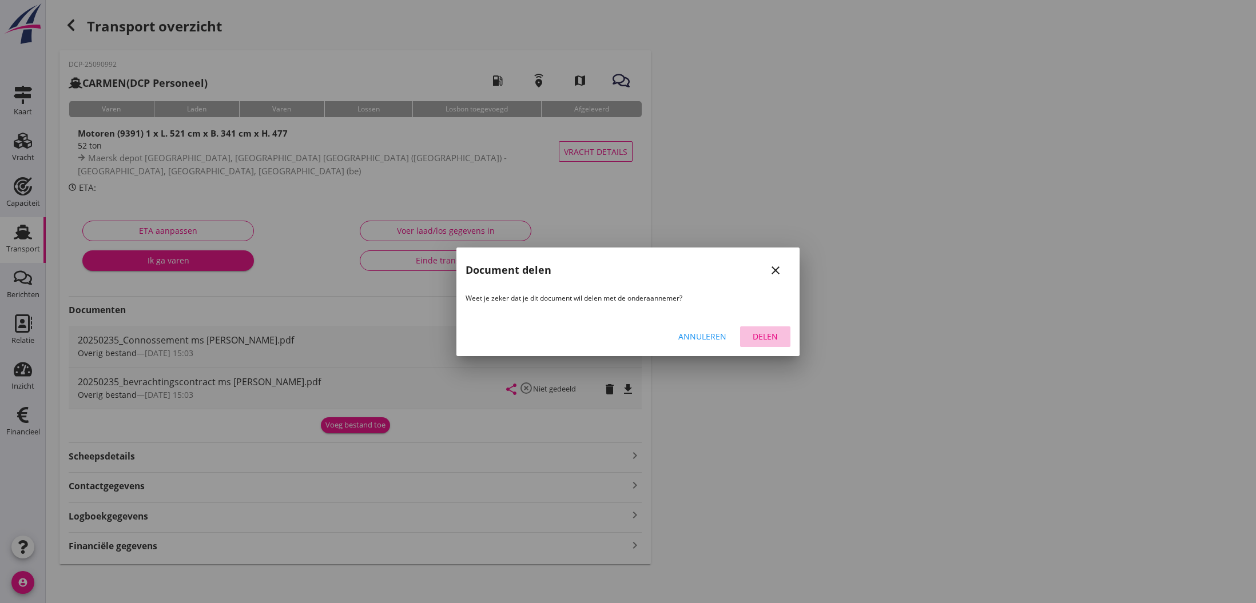
click at [773, 337] on div "Delen" at bounding box center [765, 337] width 32 height 12
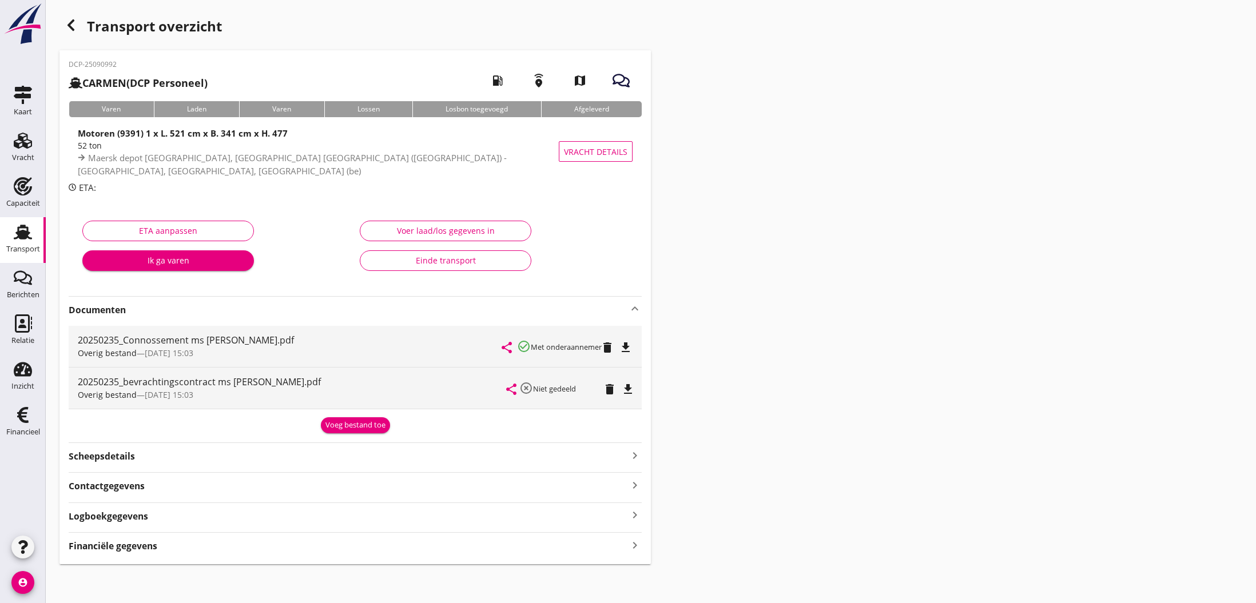
click at [372, 430] on div "Voeg bestand toe" at bounding box center [355, 425] width 60 height 11
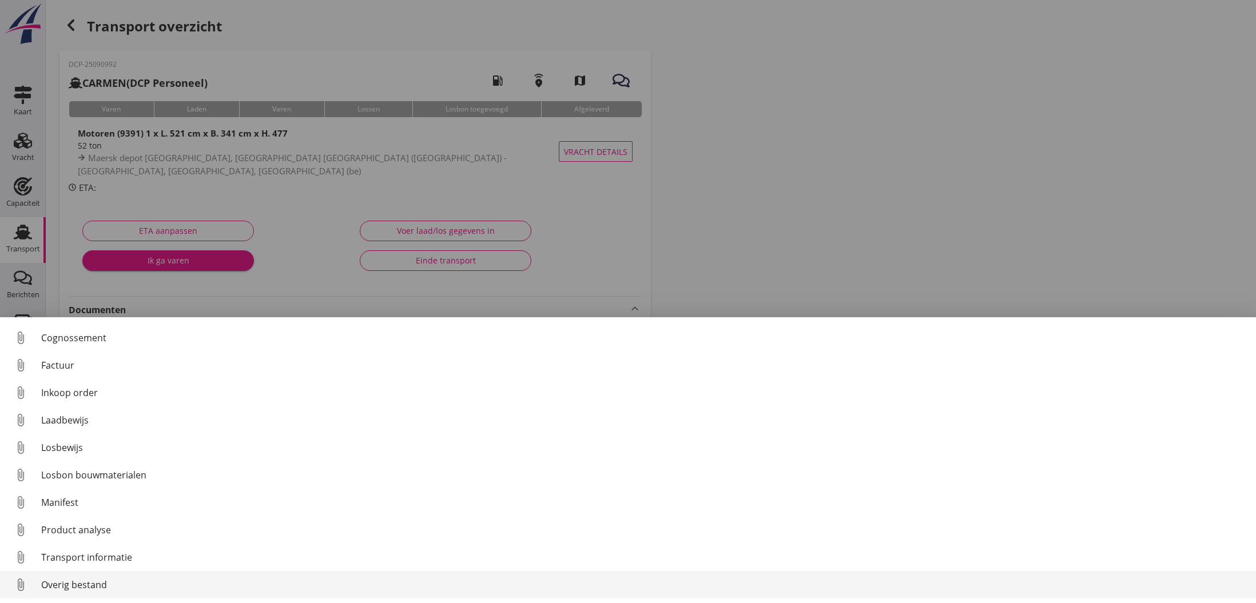
click at [59, 585] on div "Overig bestand" at bounding box center [644, 585] width 1206 height 14
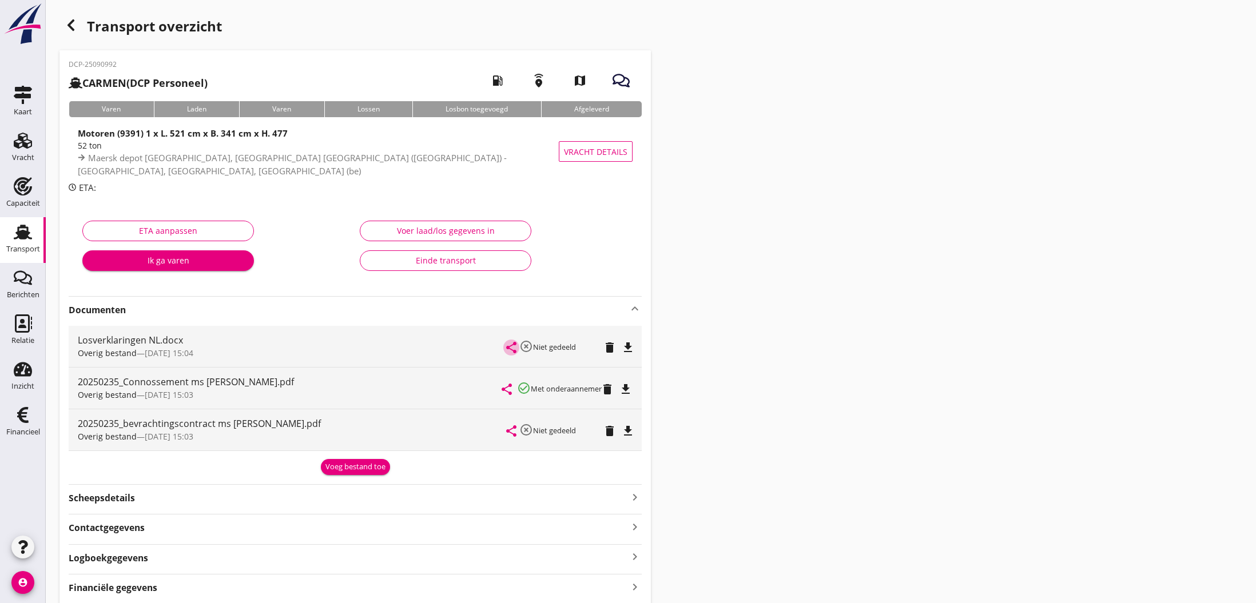
click at [511, 345] on icon "share" at bounding box center [511, 348] width 14 height 14
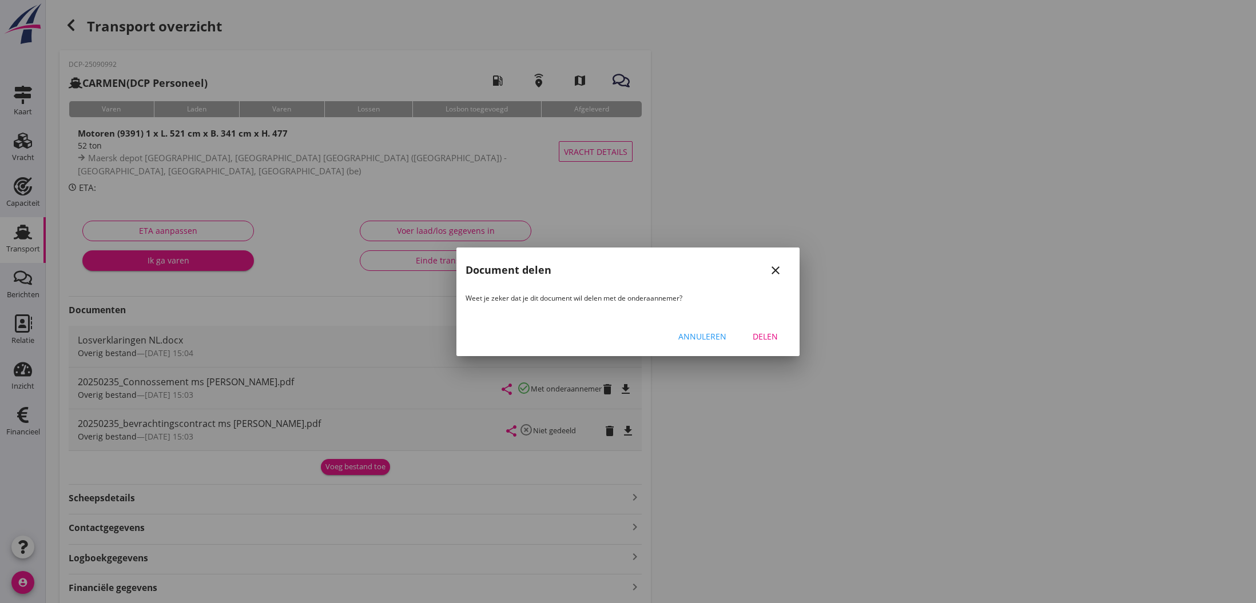
click at [756, 338] on div "Delen" at bounding box center [765, 337] width 32 height 12
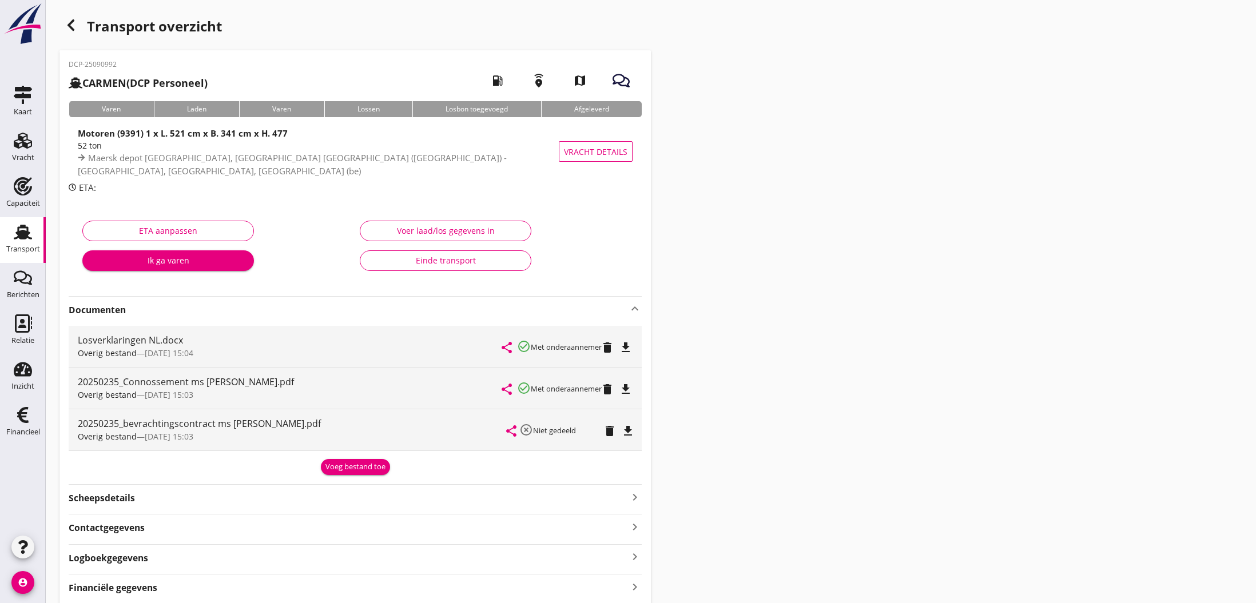
click at [72, 26] on icon "button" at bounding box center [71, 25] width 14 height 14
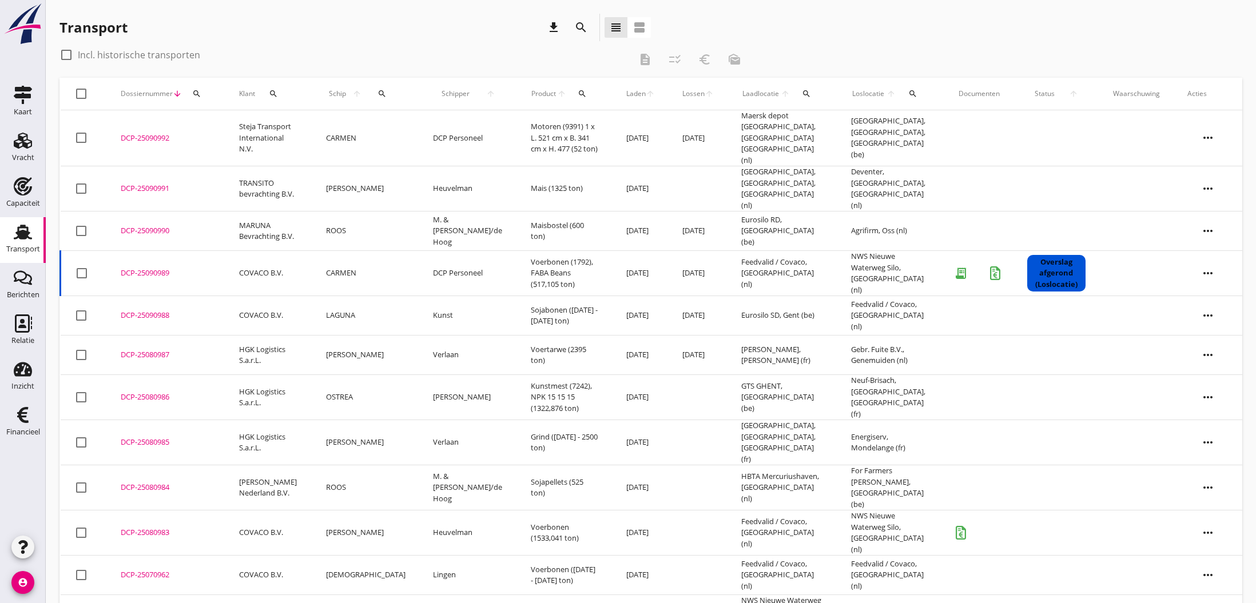
click at [133, 527] on div "DCP-25080983" at bounding box center [166, 532] width 91 height 11
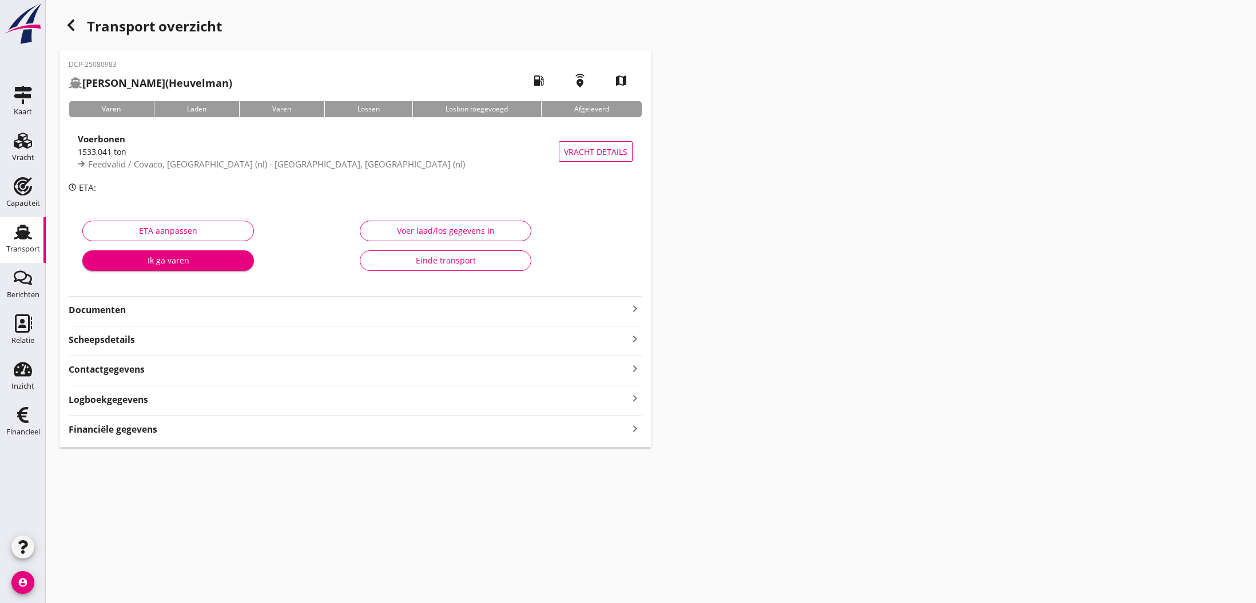
click at [634, 308] on icon "keyboard_arrow_right" at bounding box center [635, 309] width 14 height 14
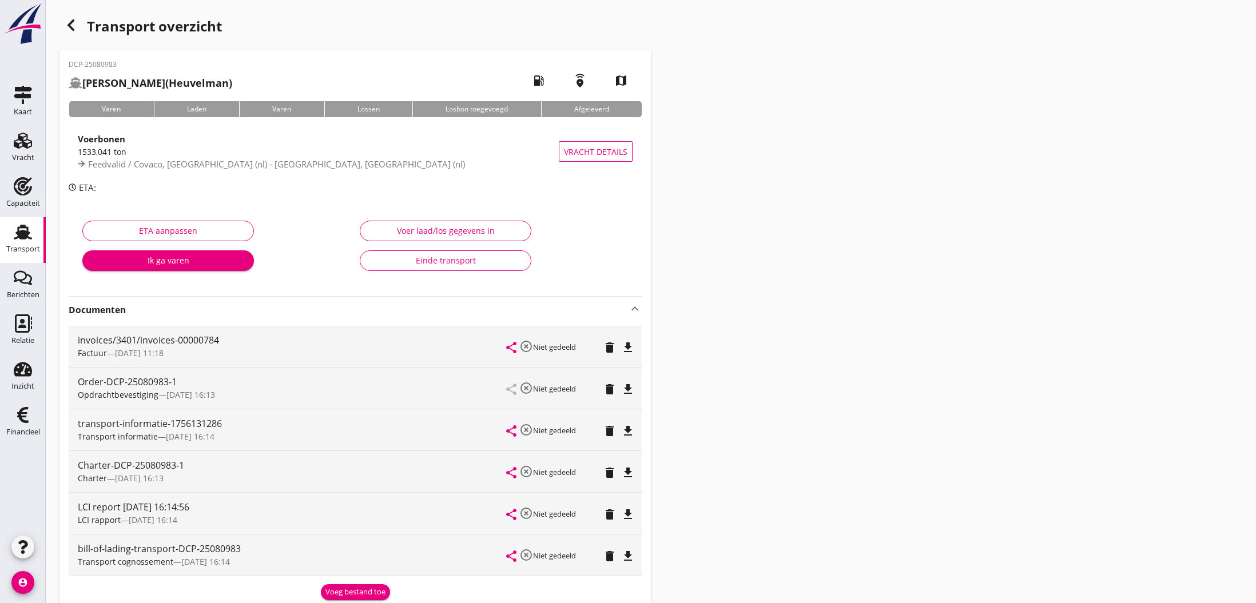
click at [353, 589] on div "Voeg bestand toe" at bounding box center [355, 592] width 60 height 11
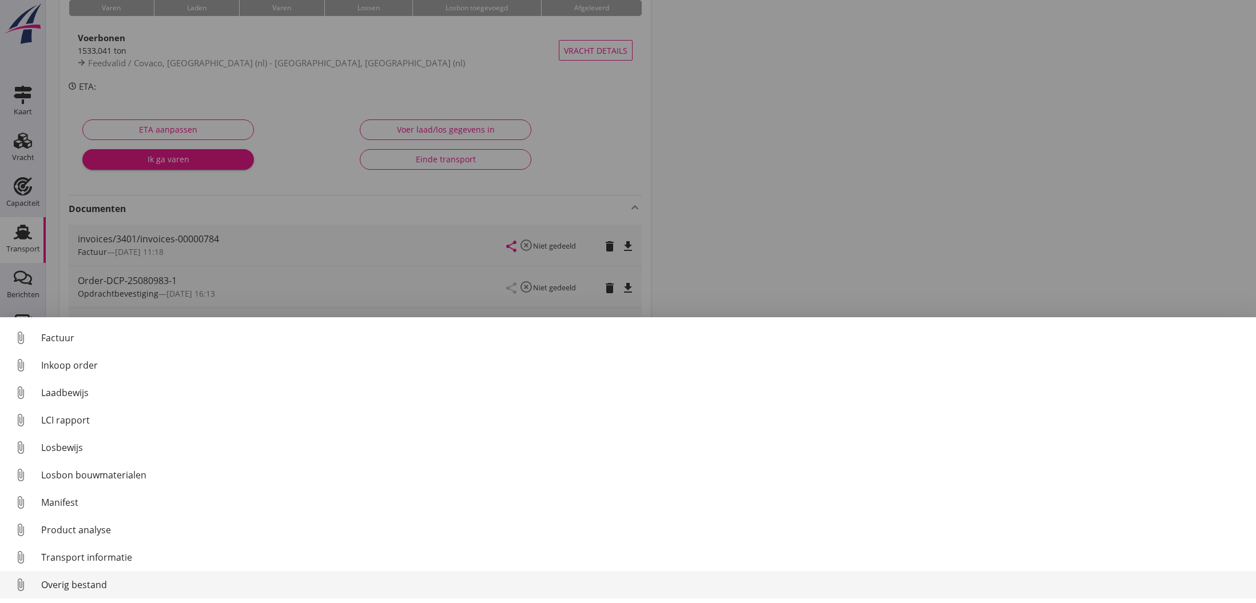
scroll to position [117, 0]
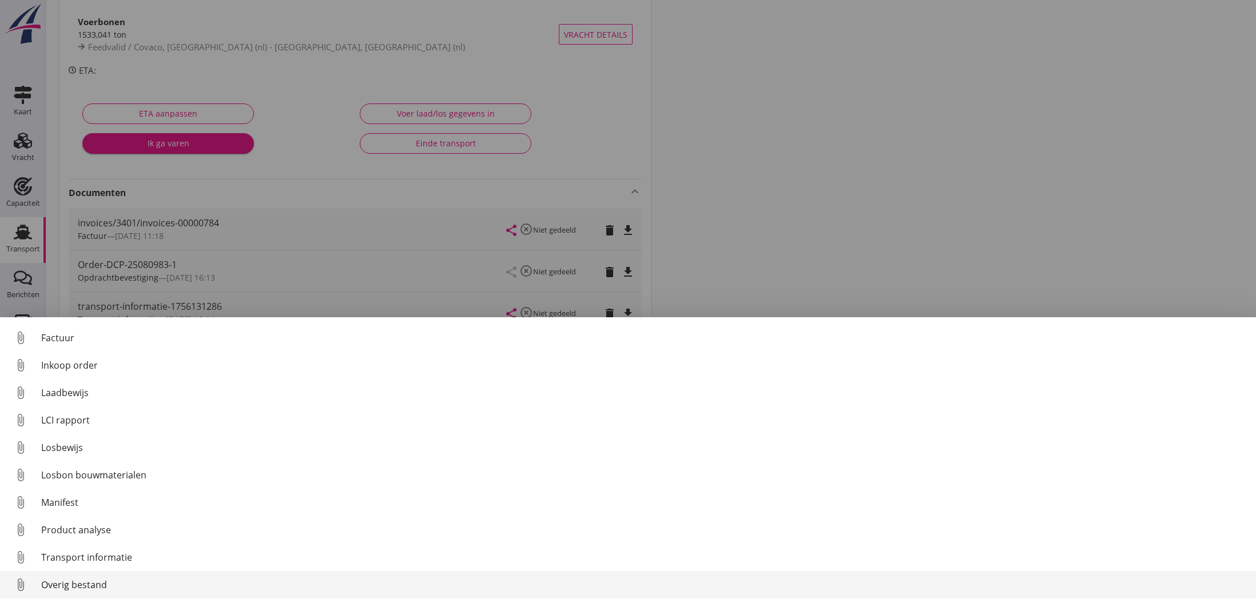
click at [102, 583] on div "Overig bestand" at bounding box center [644, 585] width 1206 height 14
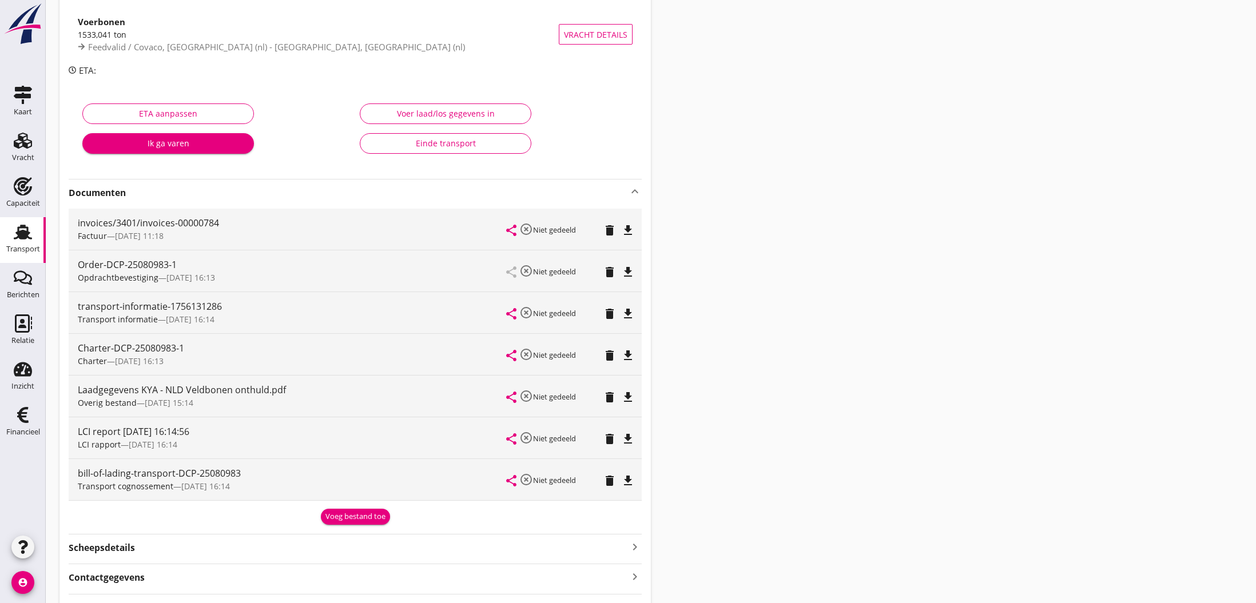
click at [346, 516] on div "Voeg bestand toe" at bounding box center [355, 516] width 60 height 11
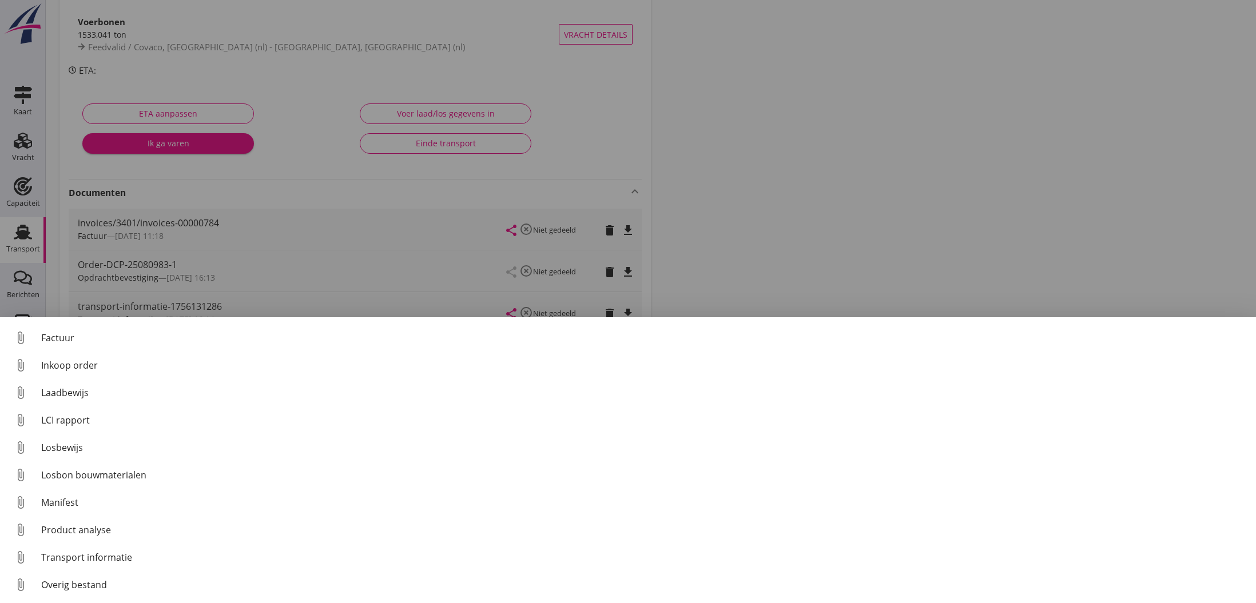
click at [374, 301] on div at bounding box center [628, 301] width 1256 height 603
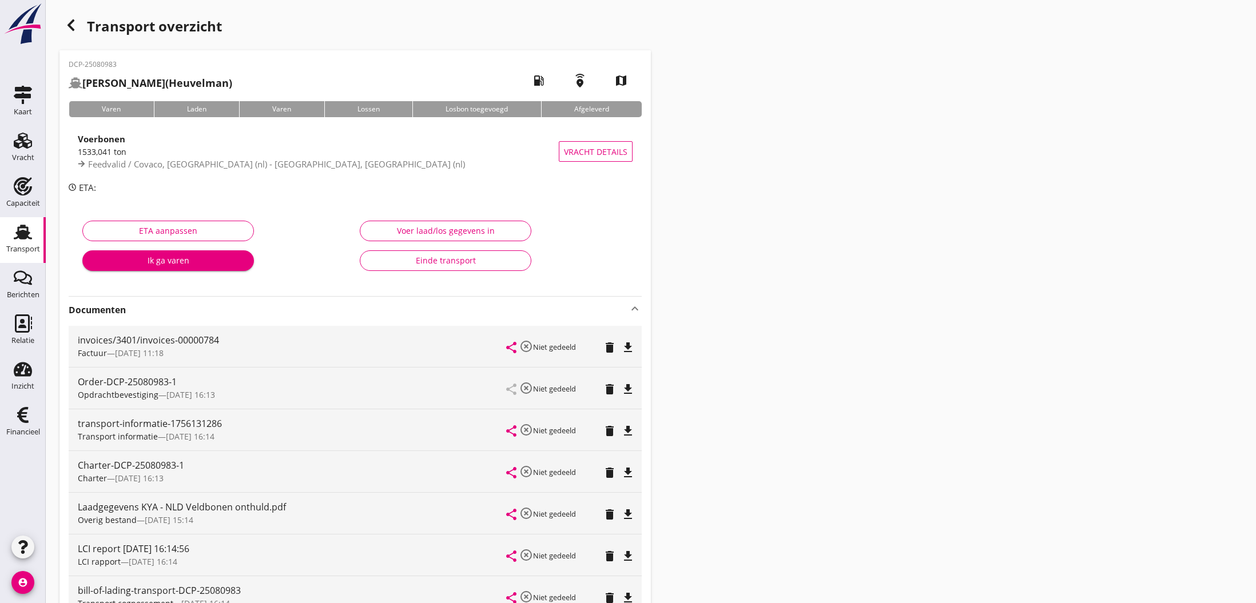
scroll to position [0, 0]
click at [74, 30] on use "button" at bounding box center [70, 24] width 7 height 11
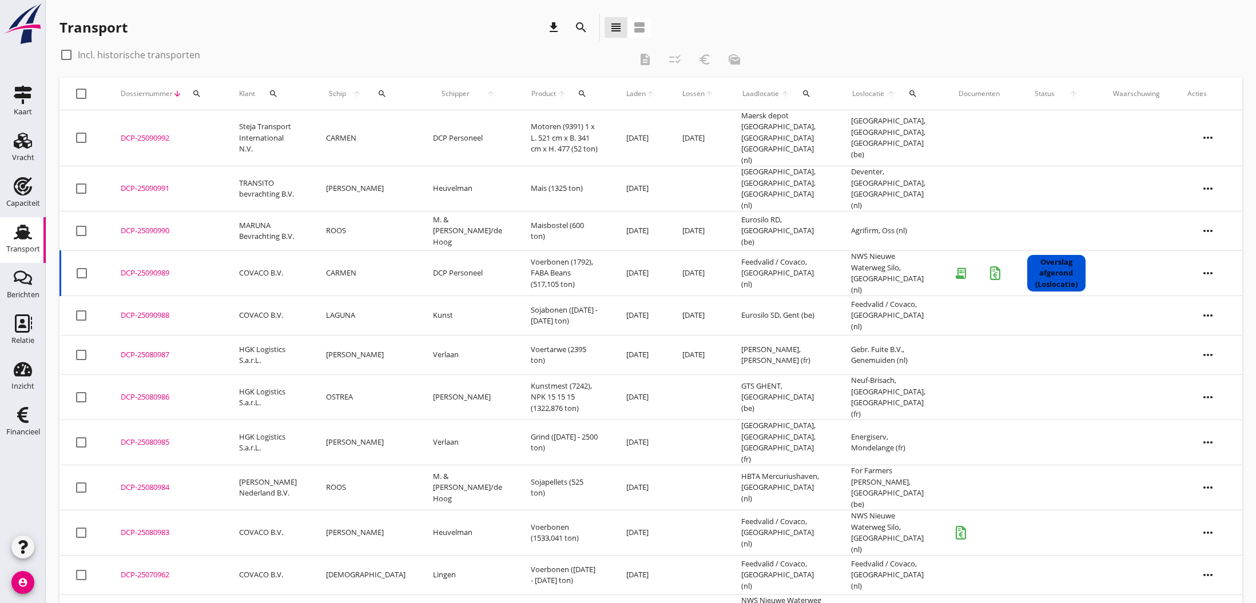
click at [151, 268] on div "DCP-25090989" at bounding box center [166, 273] width 91 height 11
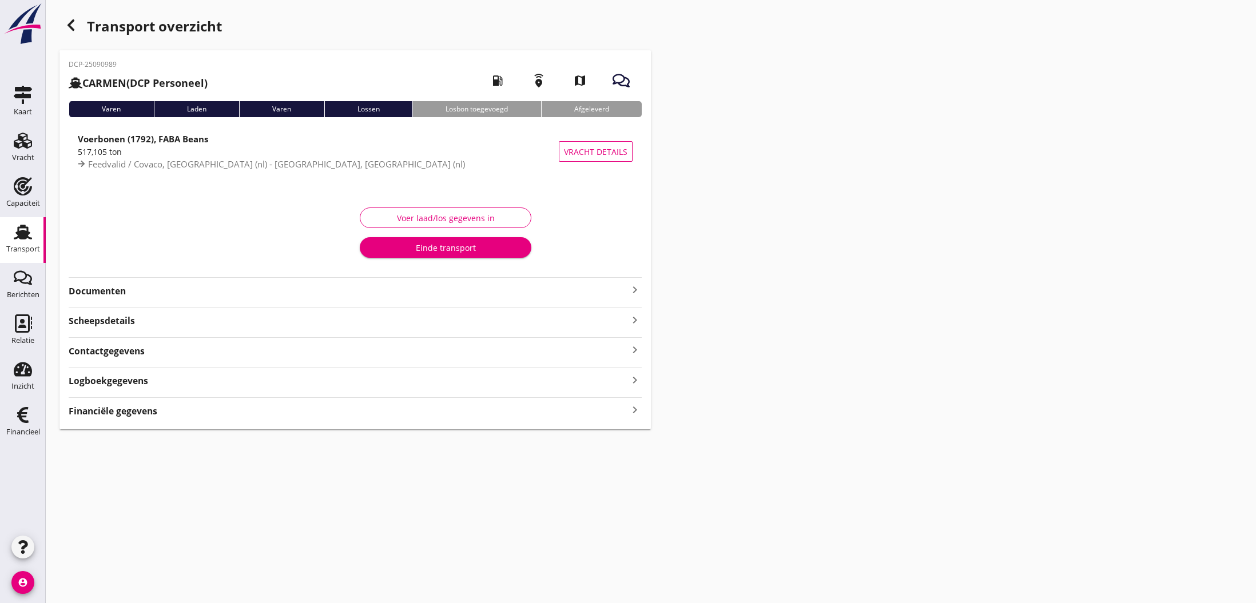
click at [634, 292] on icon "keyboard_arrow_right" at bounding box center [635, 290] width 14 height 14
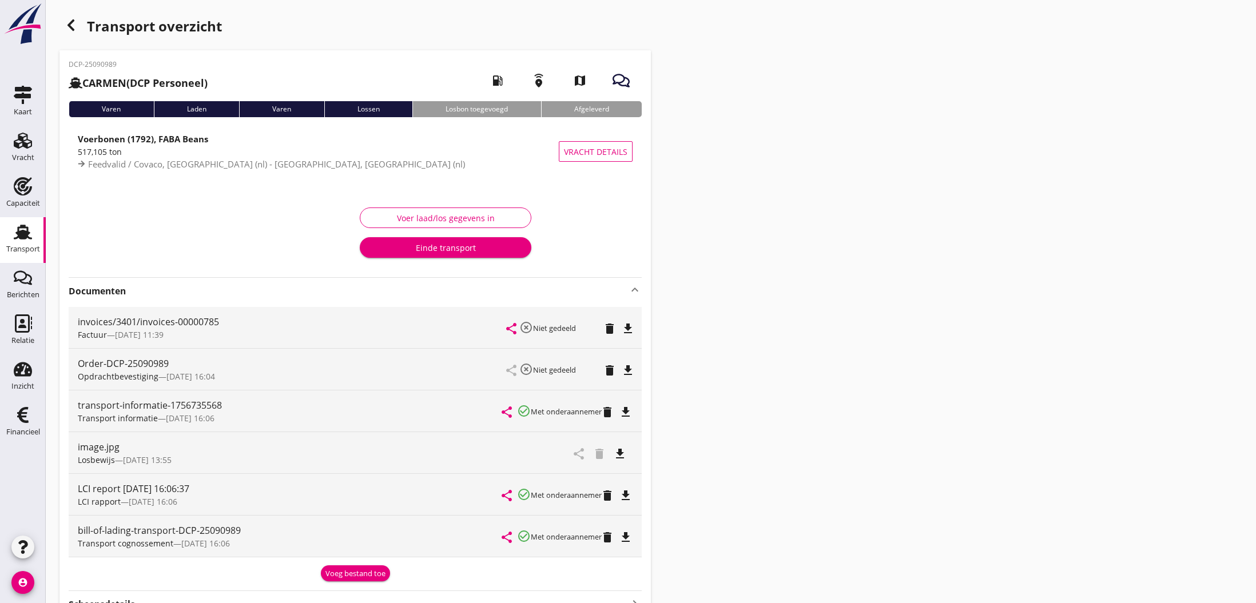
click at [624, 453] on icon "file_download" at bounding box center [620, 454] width 14 height 14
click at [620, 455] on icon "open_in_browser" at bounding box center [620, 454] width 14 height 14
click at [359, 576] on div "Voeg bestand toe" at bounding box center [355, 573] width 60 height 11
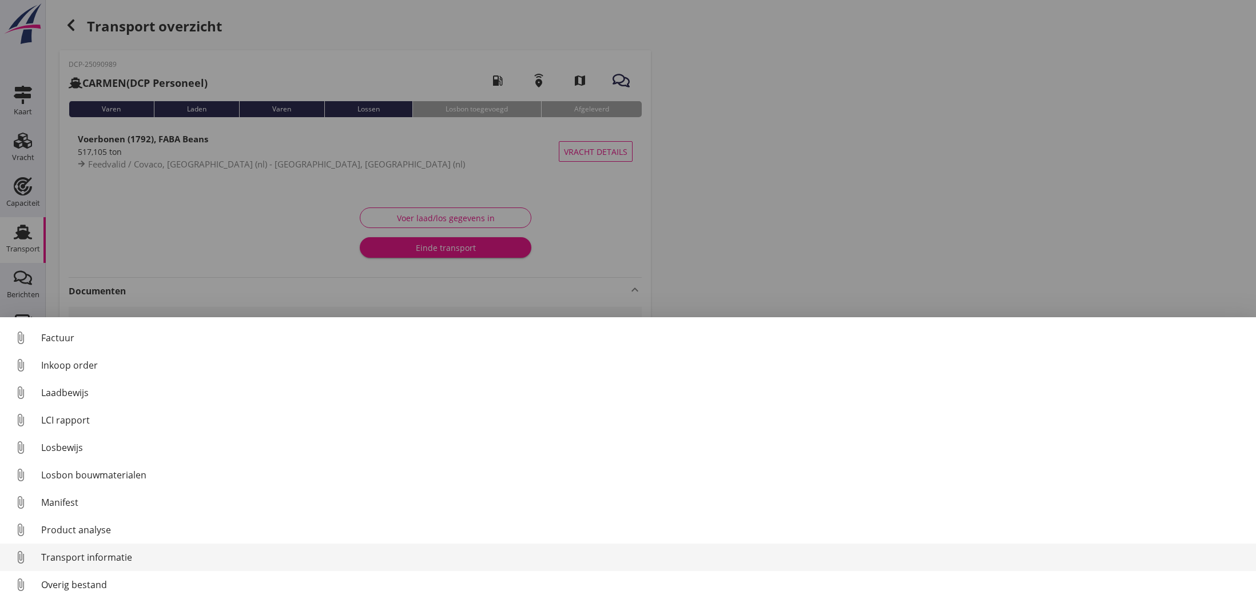
scroll to position [80, 0]
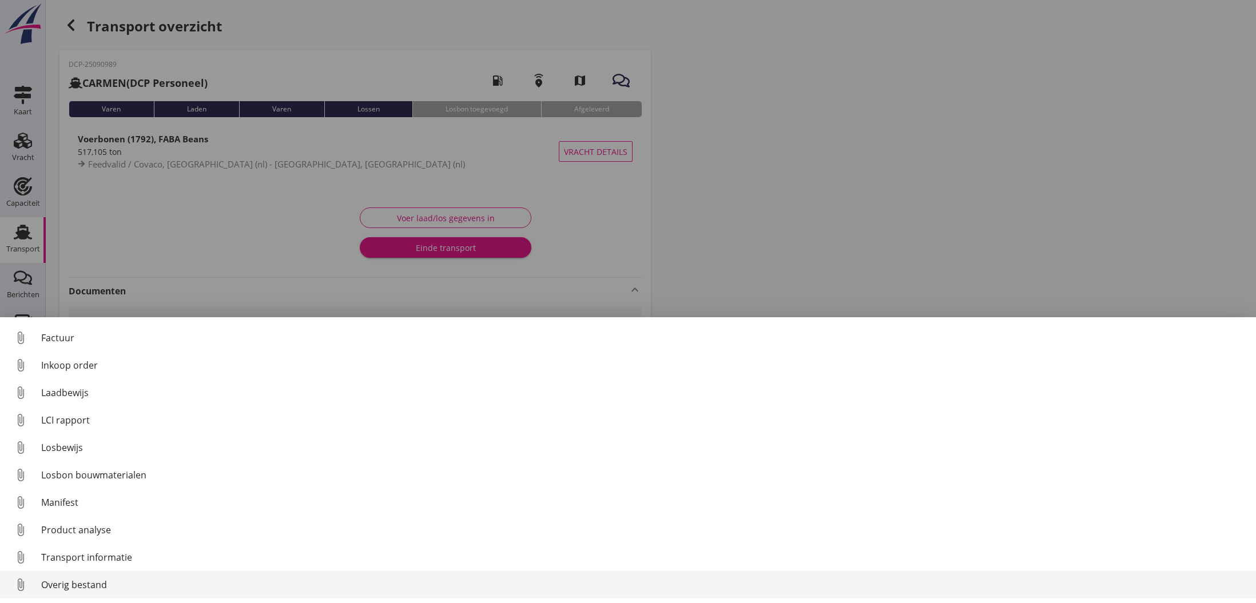
click at [89, 583] on div "Overig bestand" at bounding box center [644, 585] width 1206 height 14
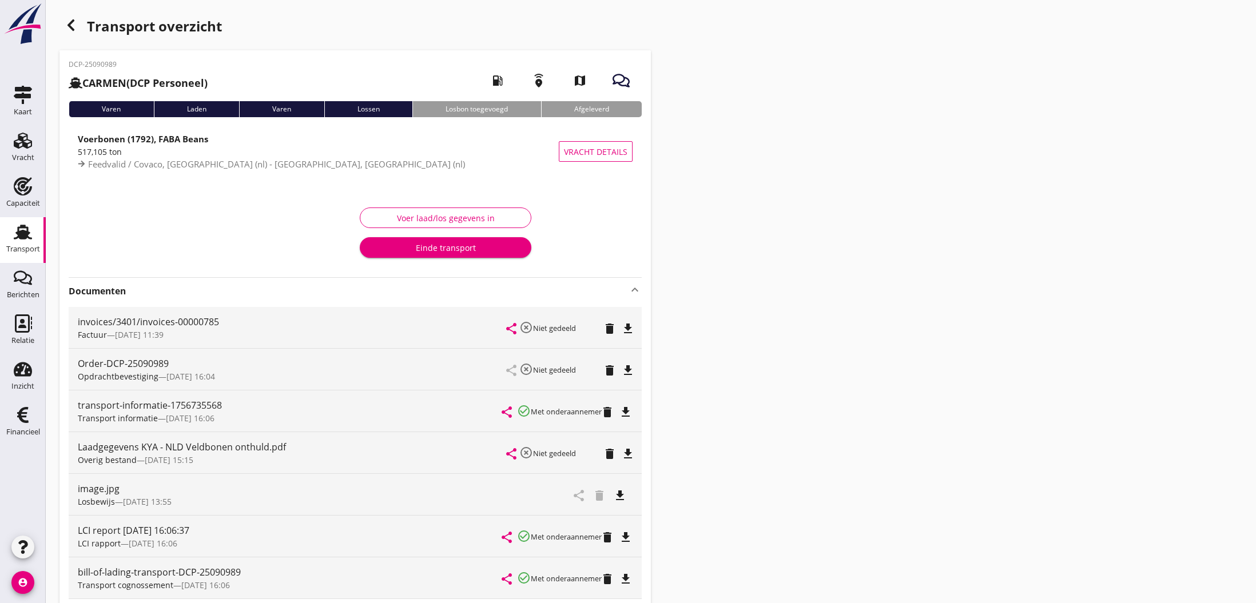
scroll to position [0, 0]
click at [74, 24] on icon "button" at bounding box center [71, 25] width 14 height 14
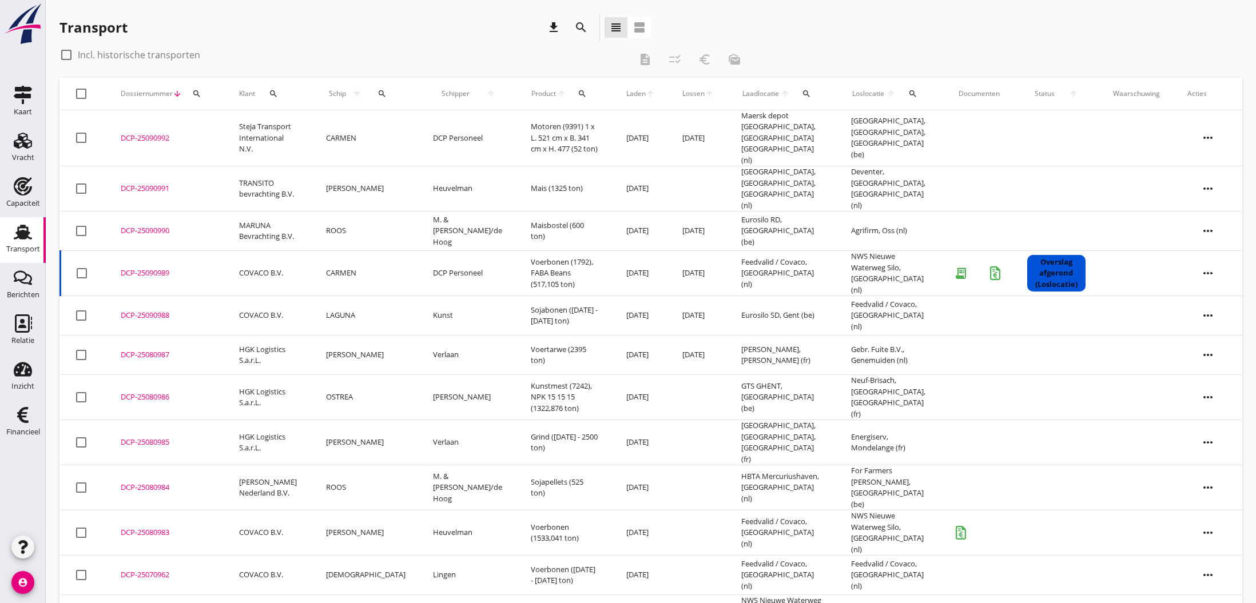
click at [151, 268] on div "DCP-25090989" at bounding box center [166, 273] width 91 height 11
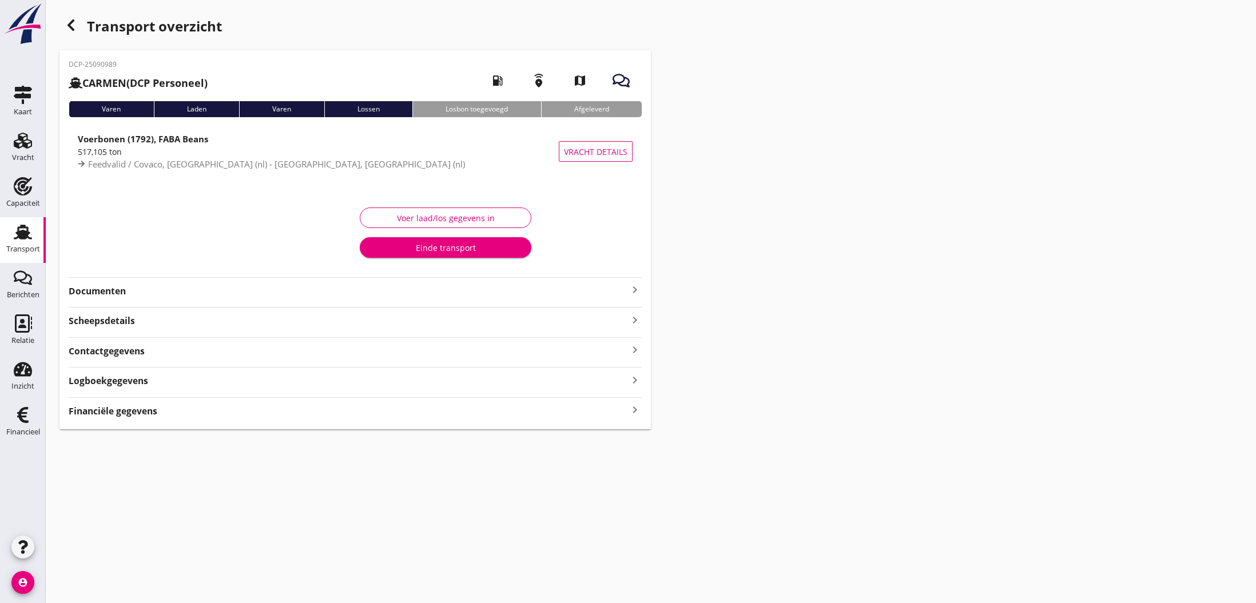
click at [468, 248] on div "Einde transport" at bounding box center [445, 248] width 153 height 12
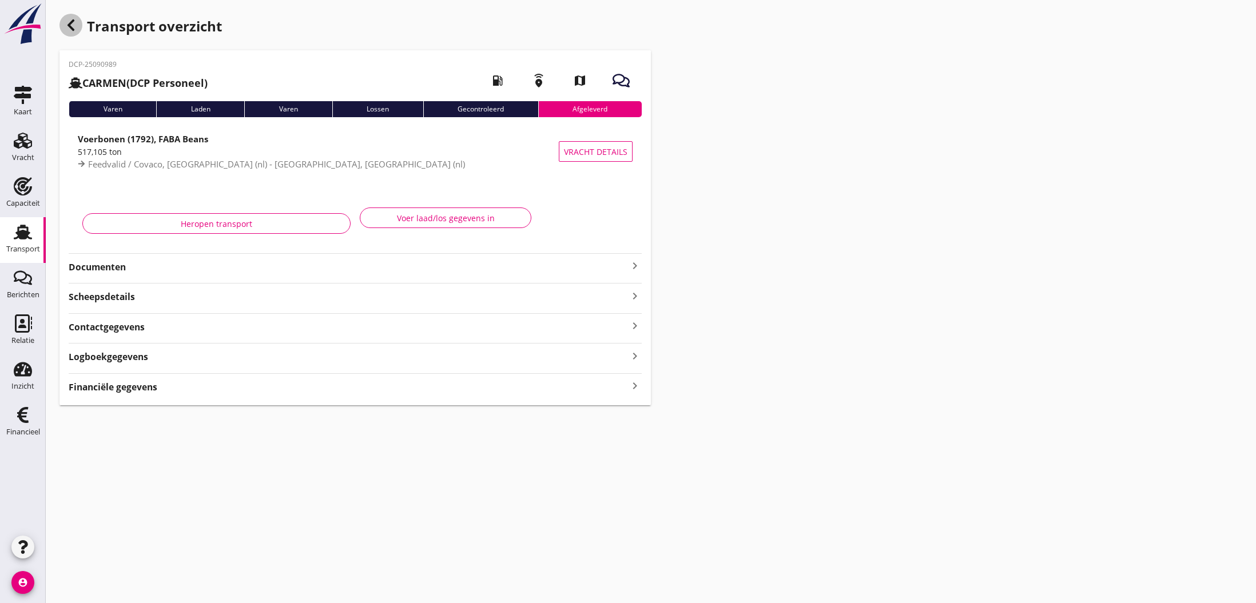
click at [73, 26] on icon "button" at bounding box center [71, 25] width 14 height 14
